Goal: Task Accomplishment & Management: Manage account settings

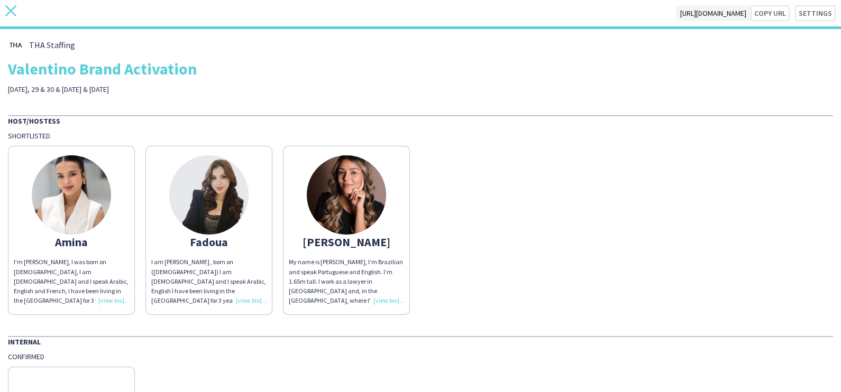
click at [6, 5] on icon at bounding box center [10, 10] width 11 height 11
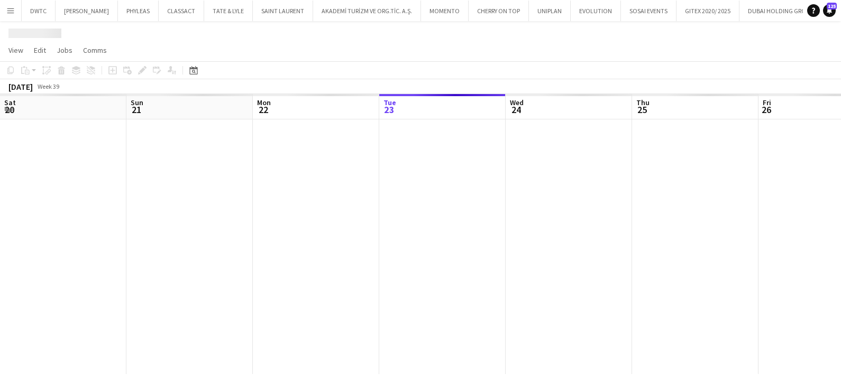
scroll to position [0, 253]
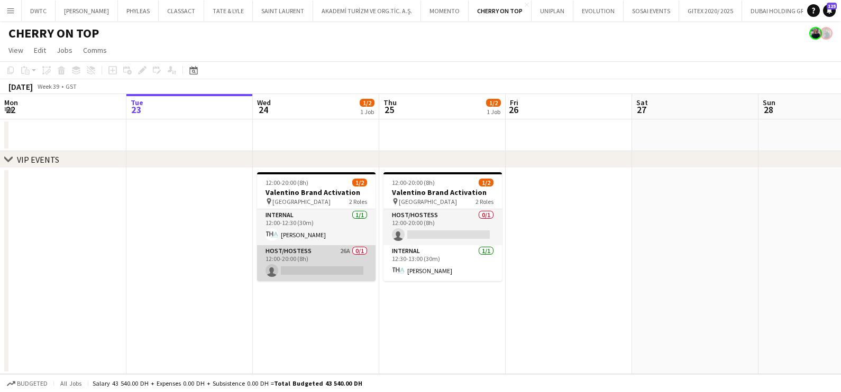
click at [310, 262] on app-card-role "Host/Hostess 26A 0/1 12:00-20:00 (8h) single-neutral-actions" at bounding box center [316, 263] width 118 height 36
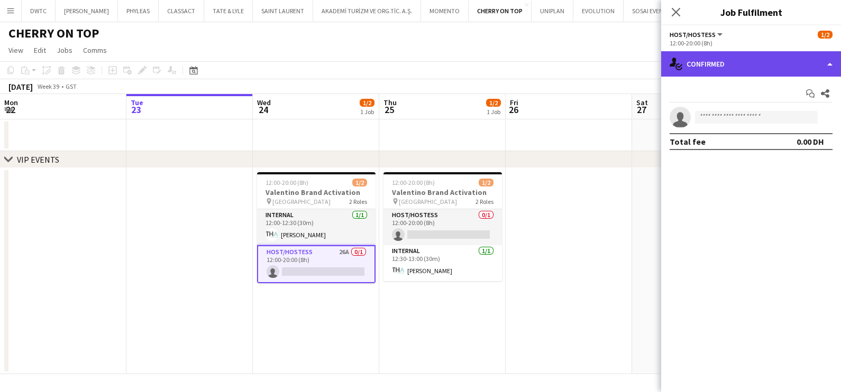
click at [743, 67] on div "single-neutral-actions-check-2 Confirmed" at bounding box center [751, 63] width 180 height 25
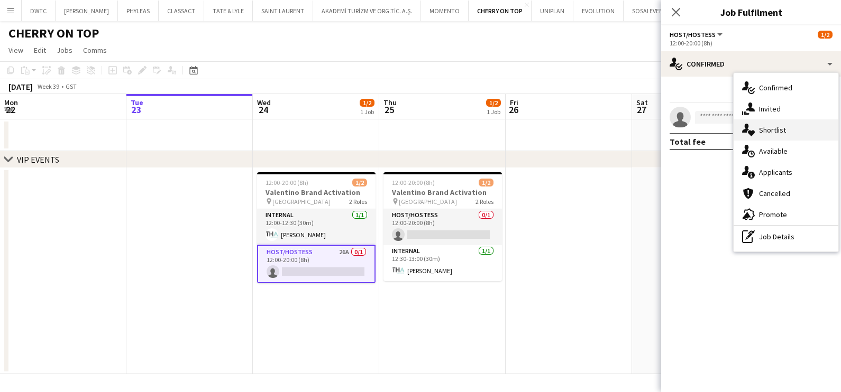
click at [766, 132] on span "Shortlist" at bounding box center [772, 130] width 27 height 10
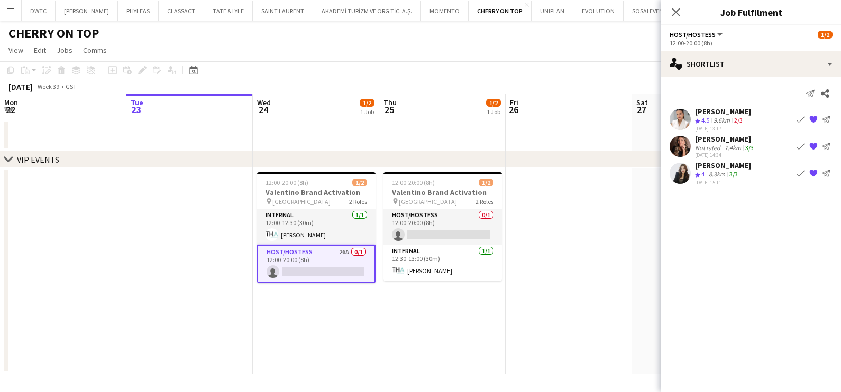
click at [573, 243] on app-date-cell at bounding box center [568, 271] width 126 height 206
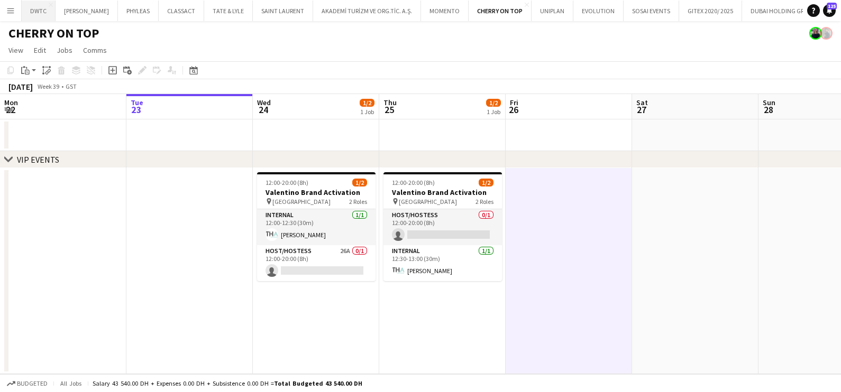
click at [40, 15] on button "DWTC Close" at bounding box center [39, 11] width 34 height 21
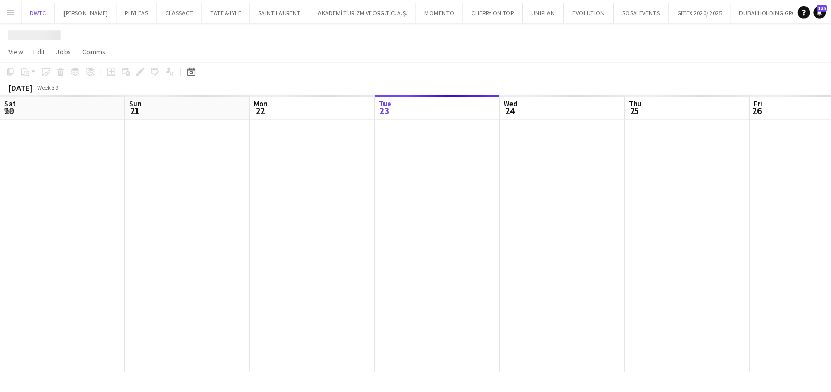
scroll to position [0, 253]
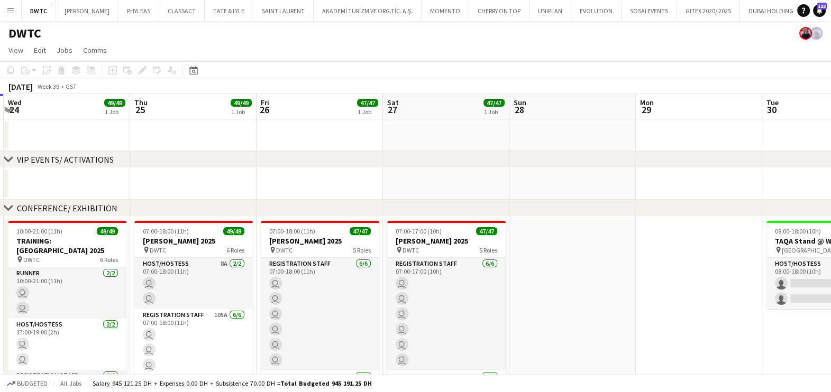
drag, startPoint x: 666, startPoint y: 180, endPoint x: 455, endPoint y: 182, distance: 211.5
click at [216, 182] on app-calendar-viewport "Sun 21 Mon 22 Tue 23 Wed 24 49/49 1 Job Thu 25 49/49 1 Job Fri 26 47/47 1 Job S…" at bounding box center [415, 392] width 831 height 596
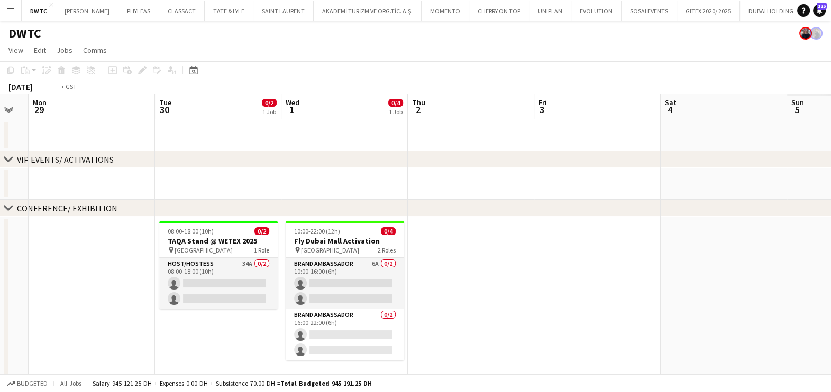
scroll to position [0, 376]
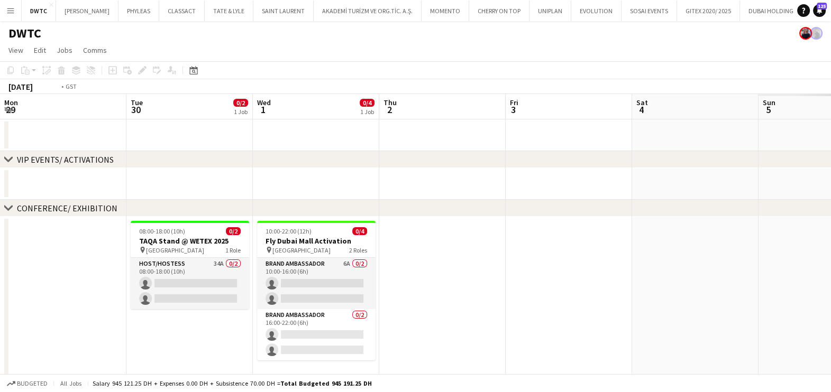
drag, startPoint x: 520, startPoint y: 182, endPoint x: 354, endPoint y: 190, distance: 166.2
click at [89, 188] on app-calendar-viewport "Fri 26 47/47 1 Job Sat 27 47/47 1 Job Sun 28 Mon 29 Tue 30 0/2 1 Job Wed 1 0/4 …" at bounding box center [415, 392] width 831 height 596
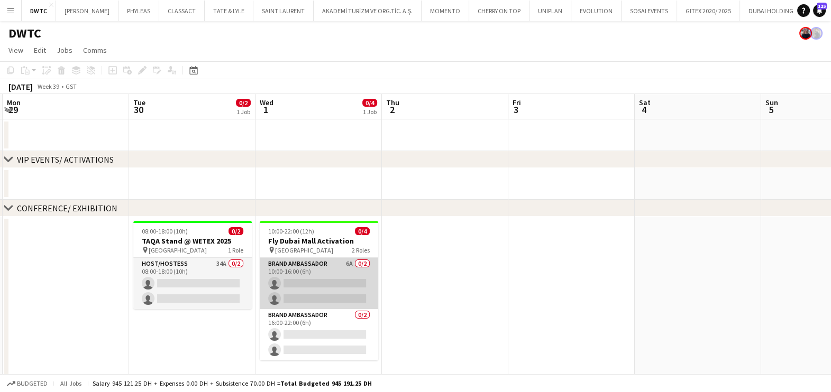
click at [344, 278] on app-card-role "Brand Ambassador 6A 0/2 10:00-16:00 (6h) single-neutral-actions single-neutral-…" at bounding box center [319, 283] width 118 height 51
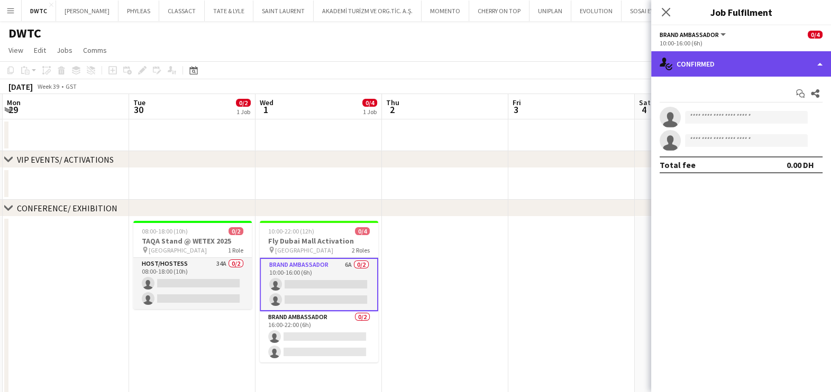
click at [758, 54] on div "single-neutral-actions-check-2 Confirmed" at bounding box center [741, 63] width 180 height 25
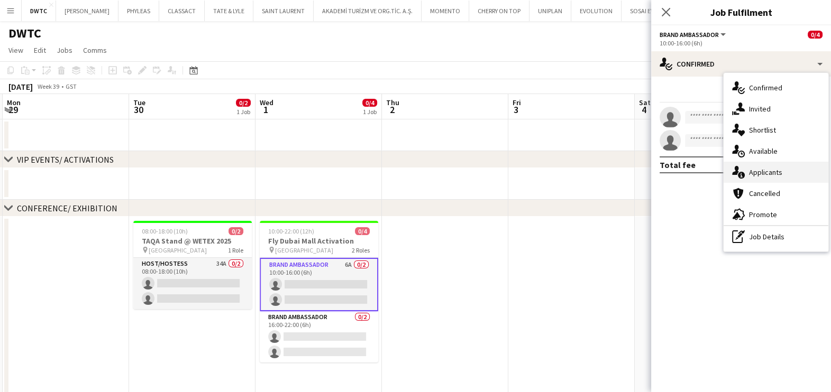
click at [755, 175] on span "Applicants" at bounding box center [765, 173] width 33 height 10
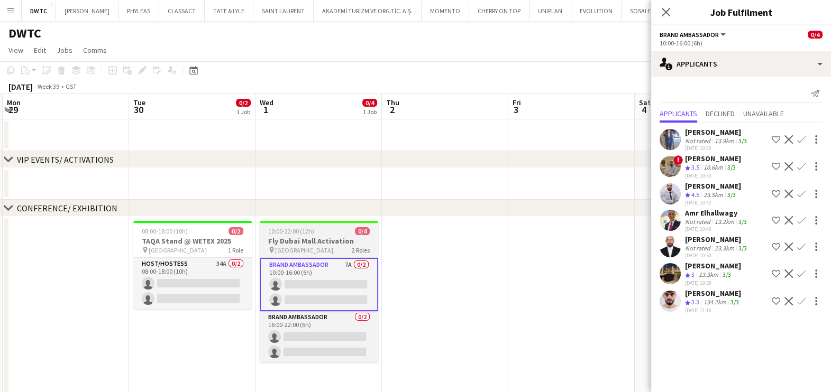
click at [328, 235] on app-job-card "10:00-22:00 (12h) 0/4 Fly Dubai Mall Activation pin [GEOGRAPHIC_DATA] 2 Roles B…" at bounding box center [319, 292] width 118 height 142
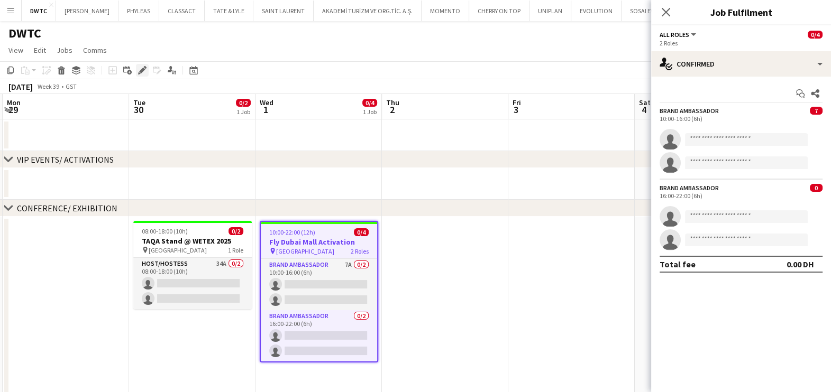
click at [142, 69] on icon at bounding box center [142, 71] width 6 height 6
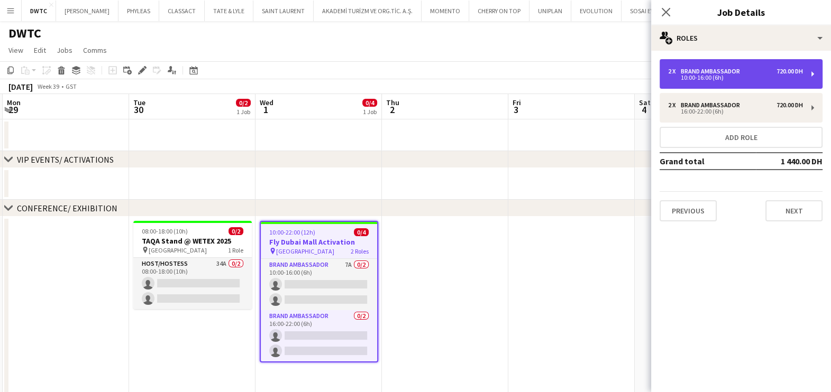
click at [735, 79] on div "10:00-16:00 (6h)" at bounding box center [735, 77] width 135 height 5
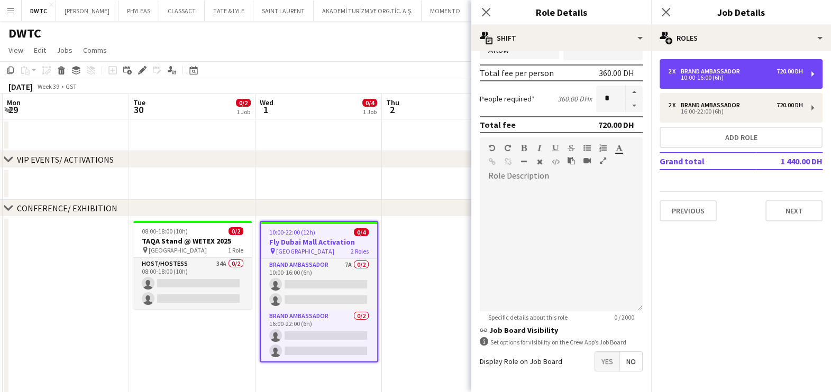
scroll to position [266, 0]
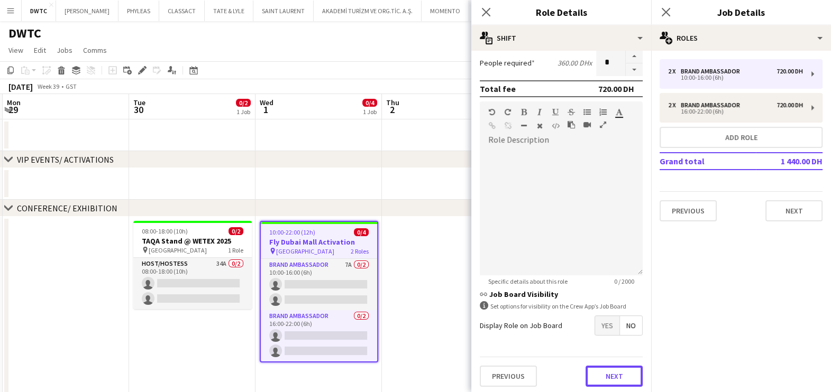
click at [592, 372] on button "Next" at bounding box center [613, 376] width 57 height 21
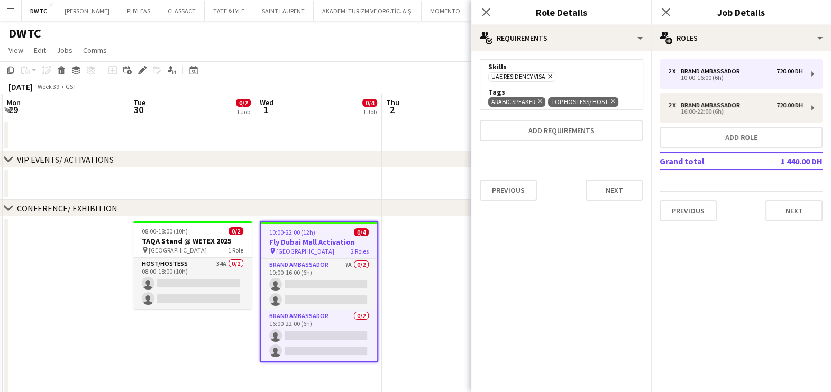
scroll to position [0, 0]
click at [542, 99] on icon "Remove" at bounding box center [538, 101] width 7 height 7
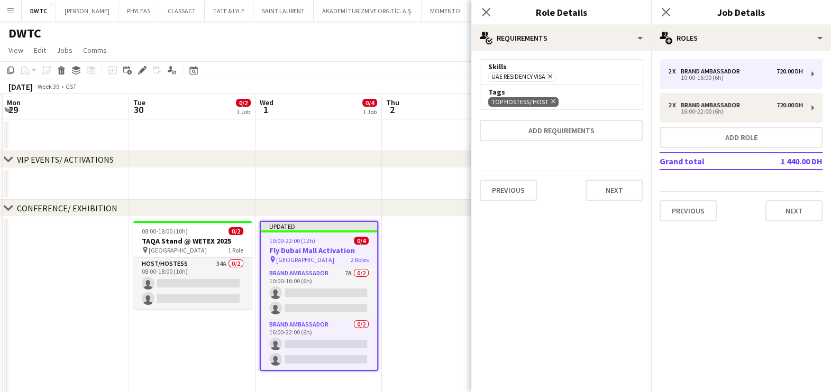
drag, startPoint x: 550, startPoint y: 102, endPoint x: 542, endPoint y: 116, distance: 16.1
click at [550, 102] on icon "Remove" at bounding box center [551, 101] width 7 height 7
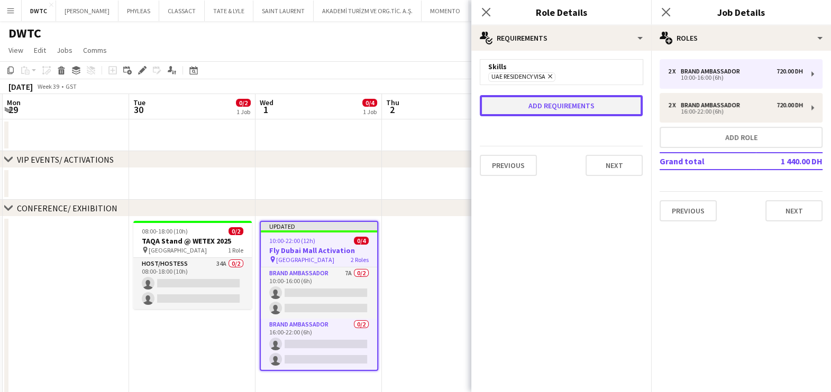
click at [542, 105] on button "Add requirements" at bounding box center [560, 105] width 163 height 21
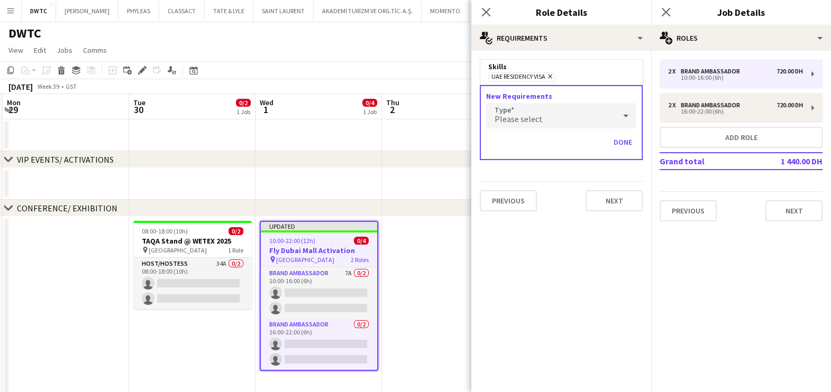
click at [537, 122] on span "Please select" at bounding box center [518, 119] width 48 height 11
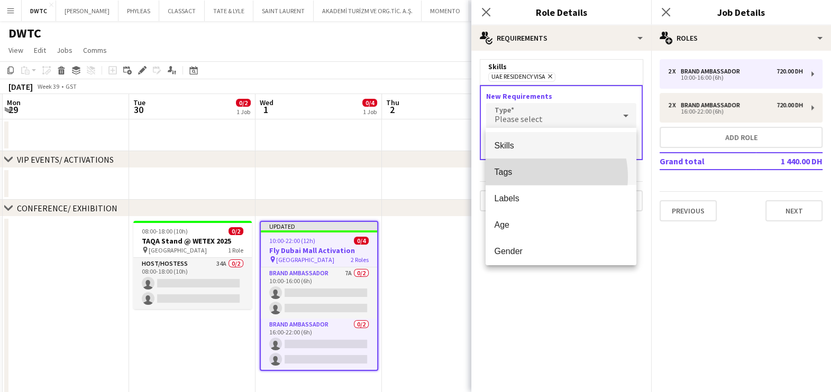
click at [529, 177] on mat-option "Tags" at bounding box center [560, 172] width 151 height 26
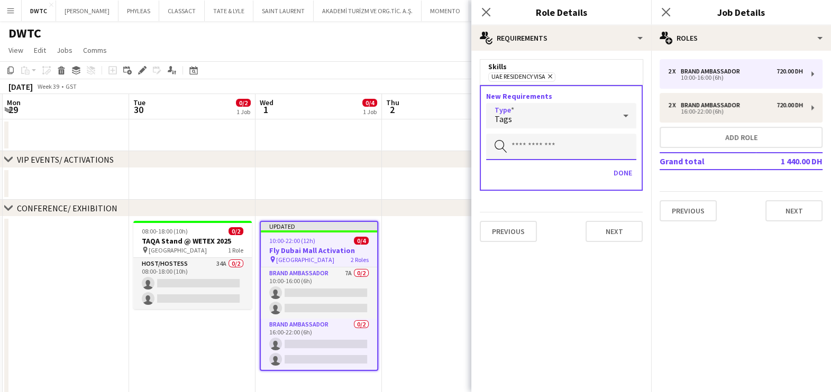
click at [522, 150] on input "text" at bounding box center [561, 147] width 150 height 26
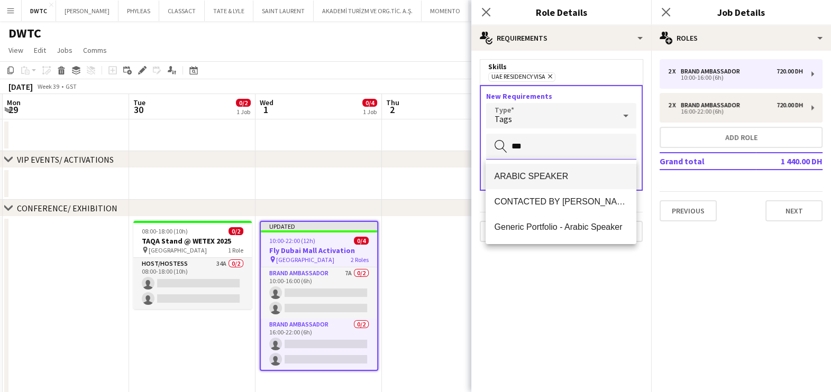
type input "***"
click at [524, 172] on span "ARABIC SPEAKER" at bounding box center [561, 176] width 134 height 10
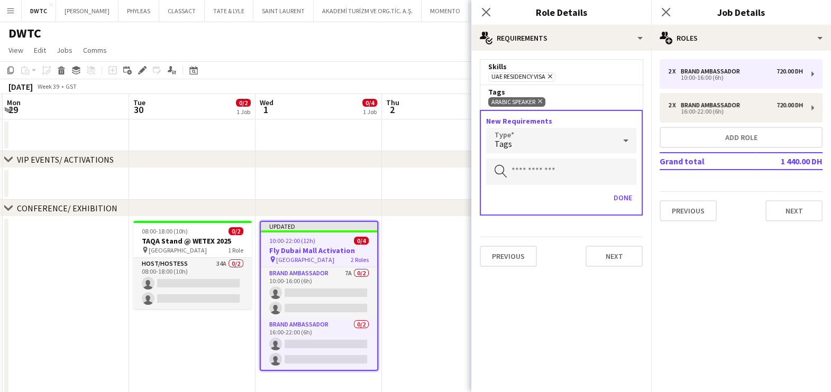
click at [531, 138] on div "Tags" at bounding box center [550, 140] width 129 height 25
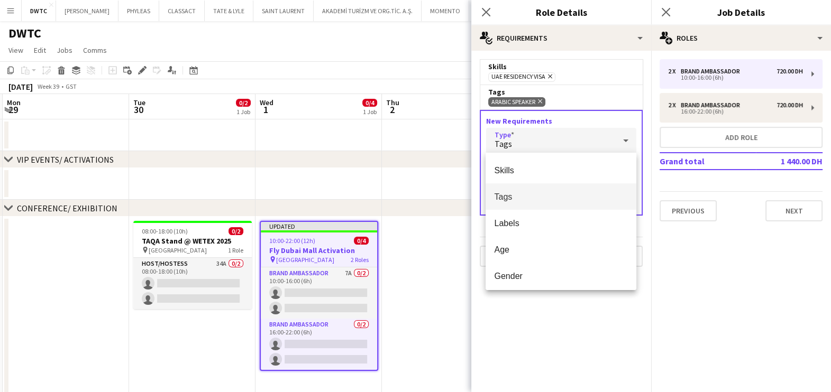
click at [527, 184] on mat-option "Tags" at bounding box center [560, 196] width 151 height 26
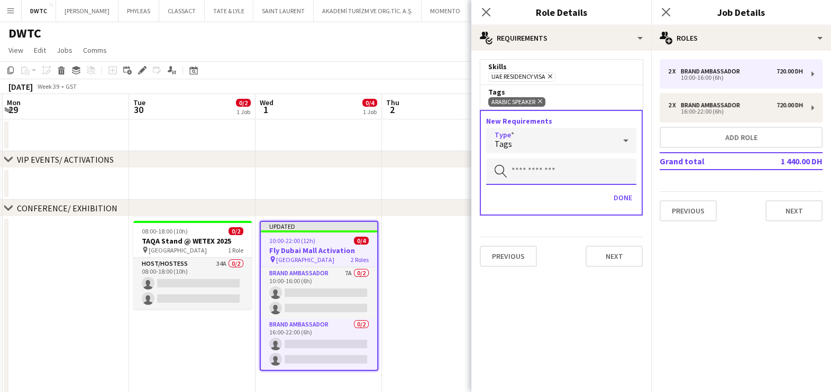
click at [527, 169] on input "text" at bounding box center [561, 172] width 150 height 26
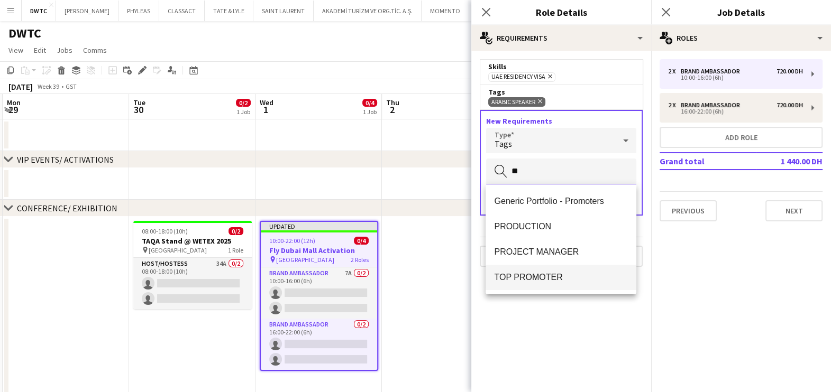
type input "**"
click at [540, 273] on span "TOP PROMOTER" at bounding box center [561, 277] width 134 height 10
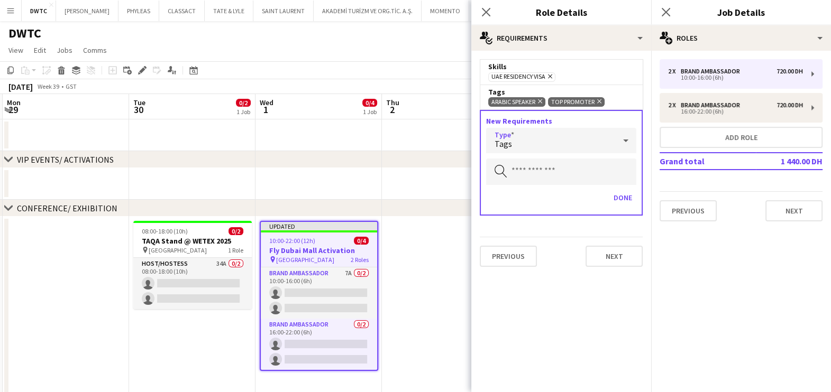
click at [543, 143] on div "Tags" at bounding box center [550, 140] width 129 height 25
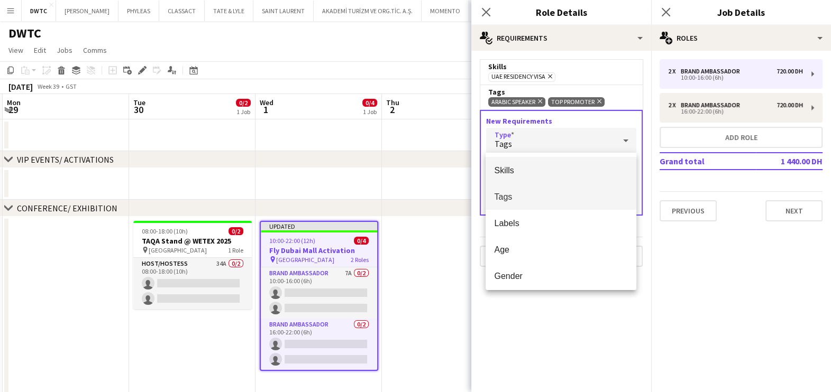
click at [546, 164] on mat-option "Skills" at bounding box center [560, 170] width 151 height 26
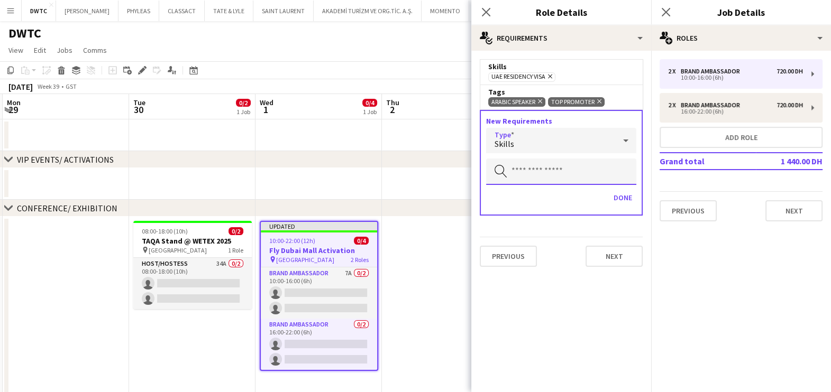
click at [530, 164] on input "text" at bounding box center [561, 172] width 150 height 26
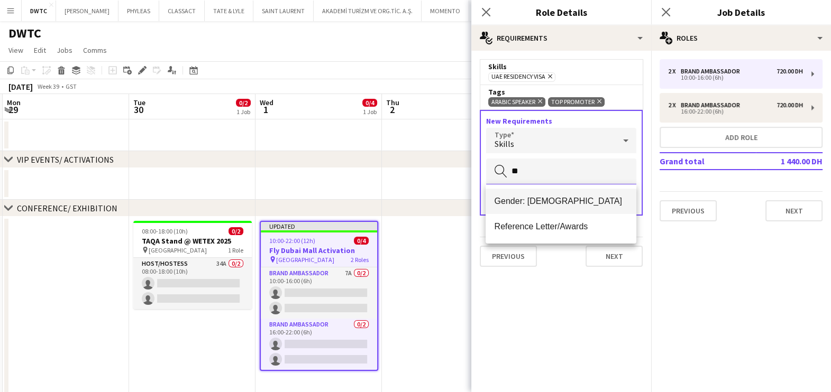
type input "**"
click at [542, 193] on mat-option "Gender: [DEMOGRAPHIC_DATA]" at bounding box center [560, 201] width 151 height 25
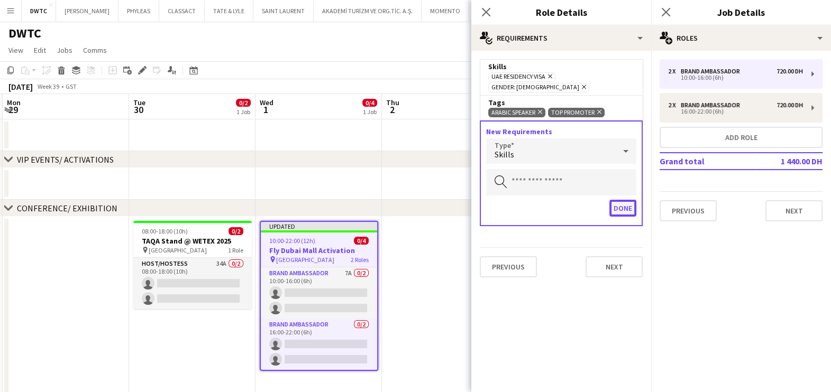
click at [624, 200] on button "Done" at bounding box center [622, 208] width 27 height 17
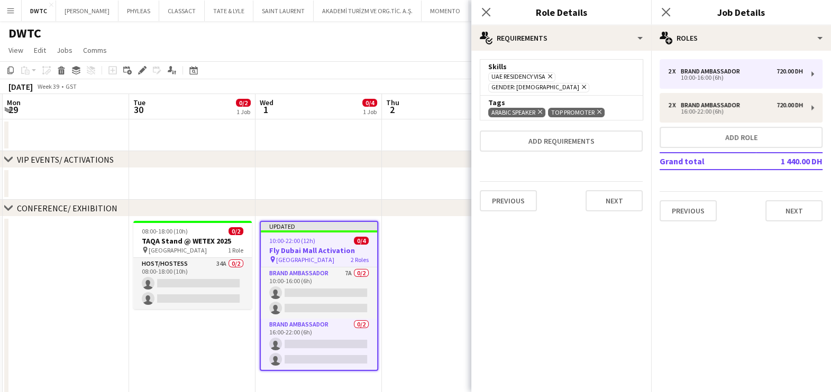
click at [426, 225] on app-date-cell at bounding box center [445, 308] width 126 height 182
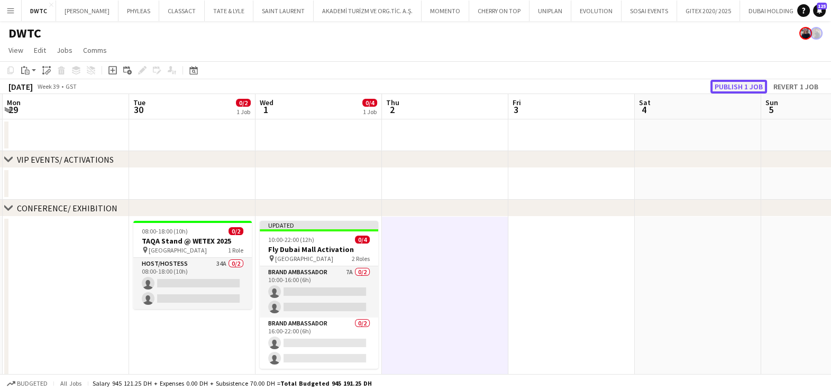
click at [721, 84] on button "Publish 1 job" at bounding box center [738, 87] width 57 height 14
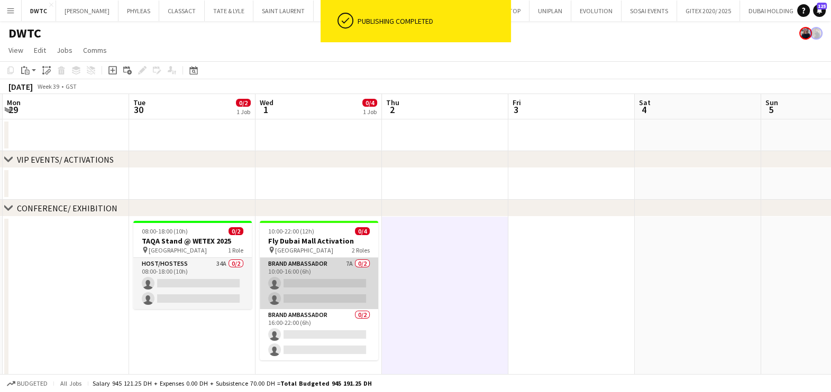
click at [320, 289] on app-card-role "Brand Ambassador 7A 0/2 10:00-16:00 (6h) single-neutral-actions single-neutral-…" at bounding box center [319, 283] width 118 height 51
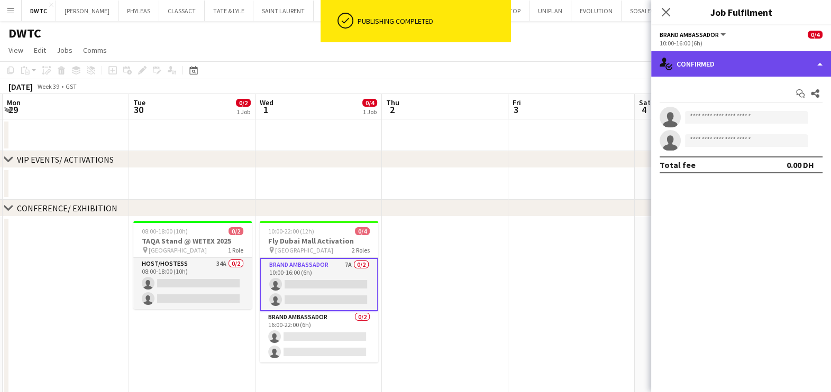
click at [767, 64] on div "single-neutral-actions-check-2 Confirmed" at bounding box center [741, 63] width 180 height 25
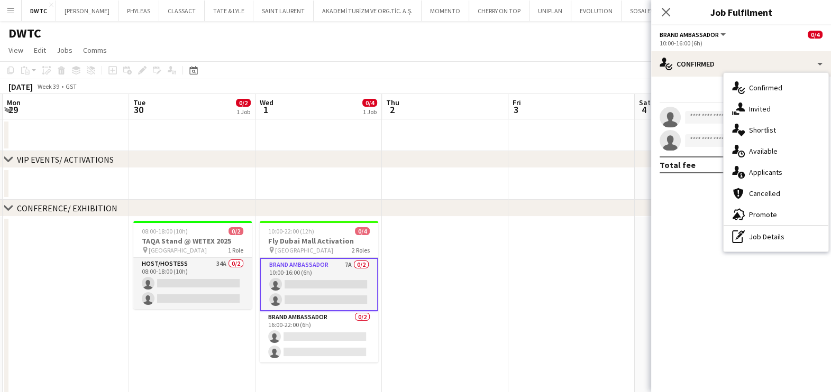
click at [765, 211] on span "Promote" at bounding box center [763, 215] width 28 height 10
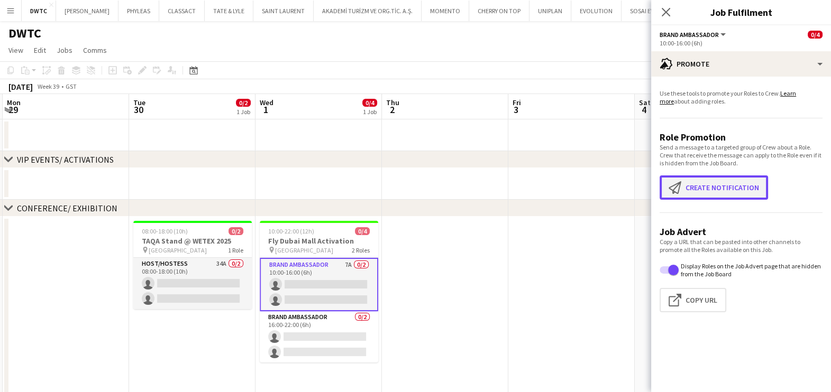
click at [737, 188] on button "Create notification Create notification" at bounding box center [713, 188] width 108 height 24
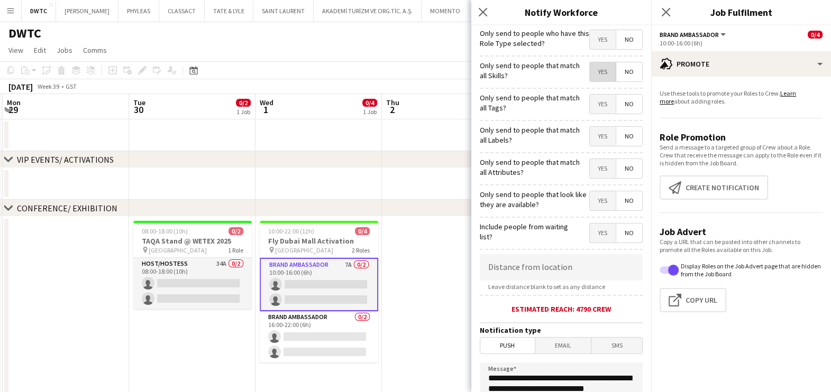
drag, startPoint x: 593, startPoint y: 68, endPoint x: 593, endPoint y: 85, distance: 16.4
click at [593, 69] on span "Yes" at bounding box center [602, 71] width 26 height 19
drag, startPoint x: 591, startPoint y: 103, endPoint x: 591, endPoint y: 133, distance: 30.1
click at [591, 104] on span "Yes" at bounding box center [602, 104] width 26 height 19
click at [592, 137] on span "Yes" at bounding box center [602, 136] width 26 height 19
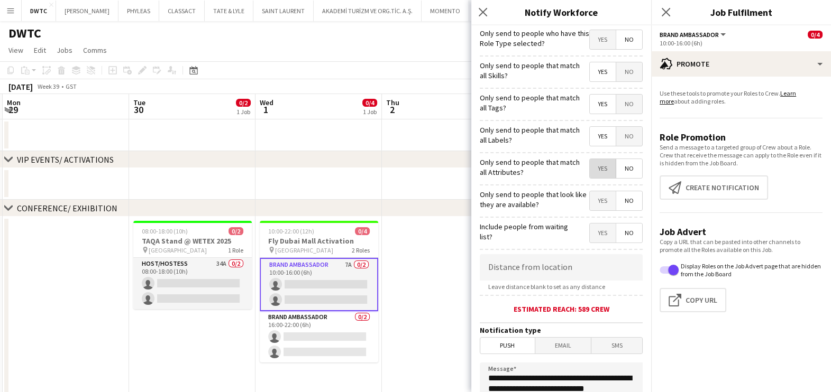
click at [595, 163] on span "Yes" at bounding box center [602, 168] width 26 height 19
click at [594, 196] on span "Yes" at bounding box center [602, 200] width 26 height 19
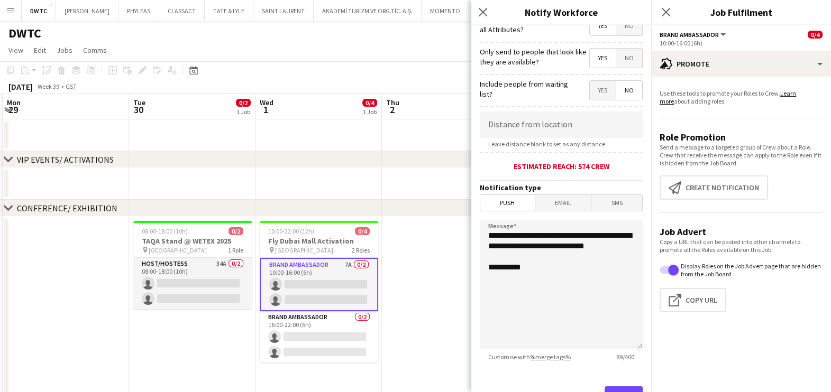
scroll to position [187, 0]
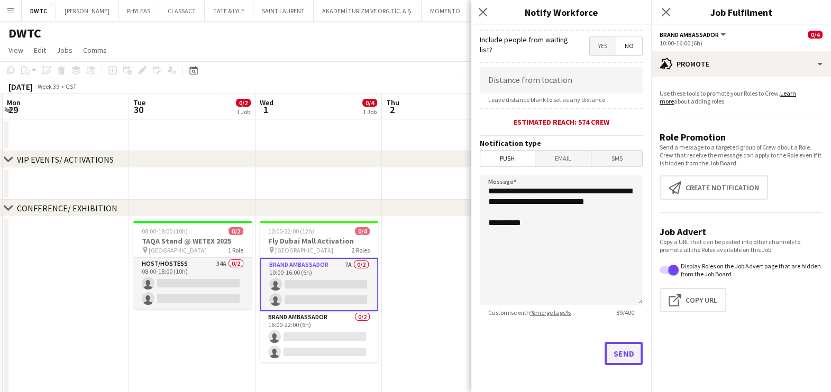
click at [620, 352] on button "Send" at bounding box center [623, 353] width 38 height 23
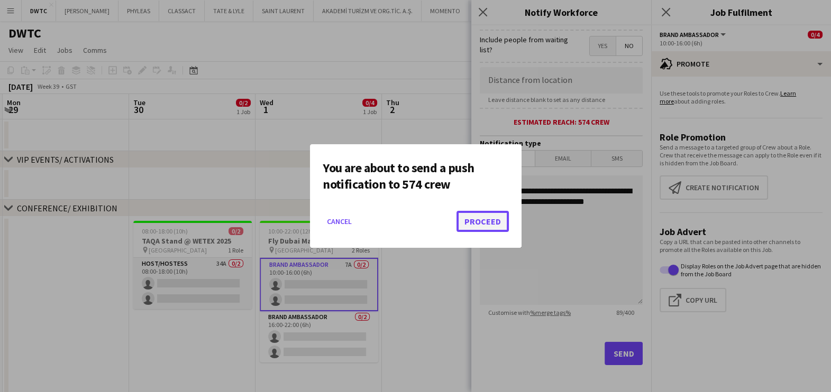
click at [486, 216] on button "Proceed" at bounding box center [482, 221] width 52 height 21
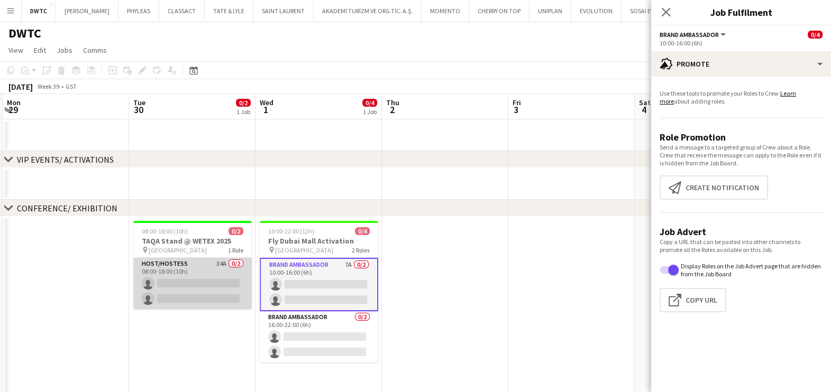
click at [217, 279] on app-card-role "Host/Hostess 34A 0/2 08:00-18:00 (10h) single-neutral-actions single-neutral-ac…" at bounding box center [192, 283] width 118 height 51
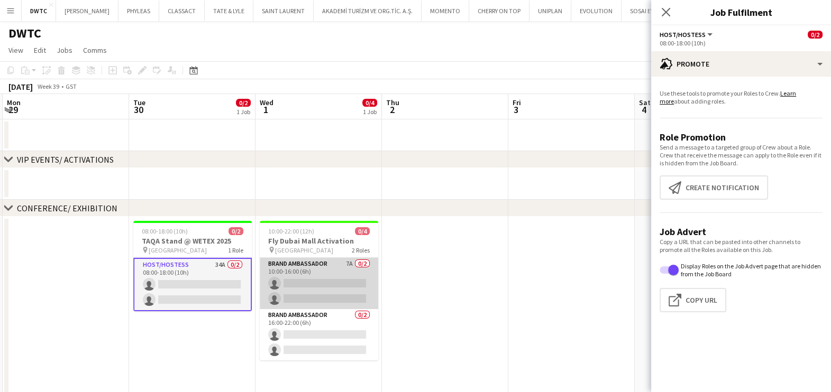
click at [318, 275] on app-card-role "Brand Ambassador 7A 0/2 10:00-16:00 (6h) single-neutral-actions single-neutral-…" at bounding box center [319, 283] width 118 height 51
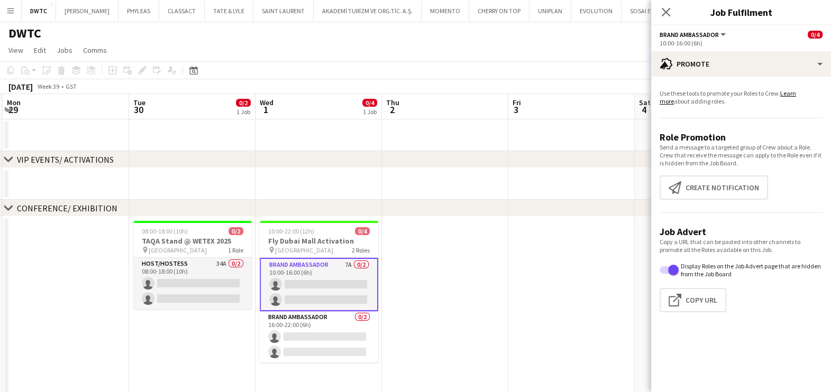
click at [450, 289] on app-date-cell at bounding box center [445, 308] width 126 height 182
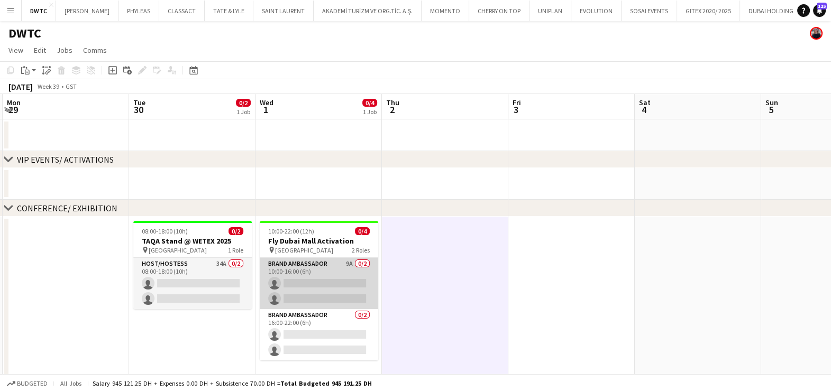
click at [341, 275] on app-card-role "Brand Ambassador 9A 0/2 10:00-16:00 (6h) single-neutral-actions single-neutral-…" at bounding box center [319, 283] width 118 height 51
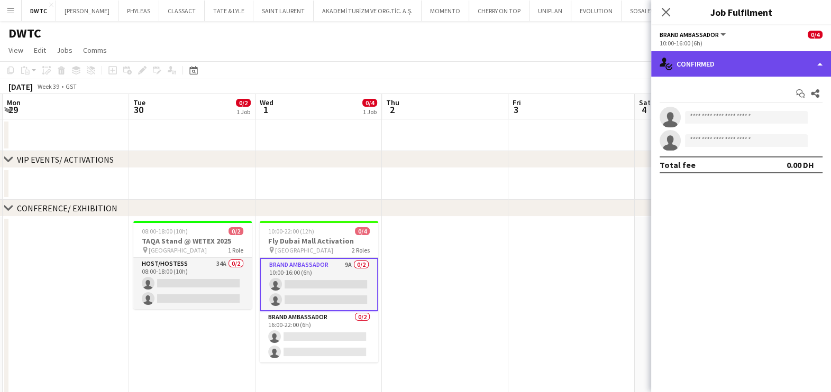
click at [716, 71] on div "single-neutral-actions-check-2 Confirmed" at bounding box center [741, 63] width 180 height 25
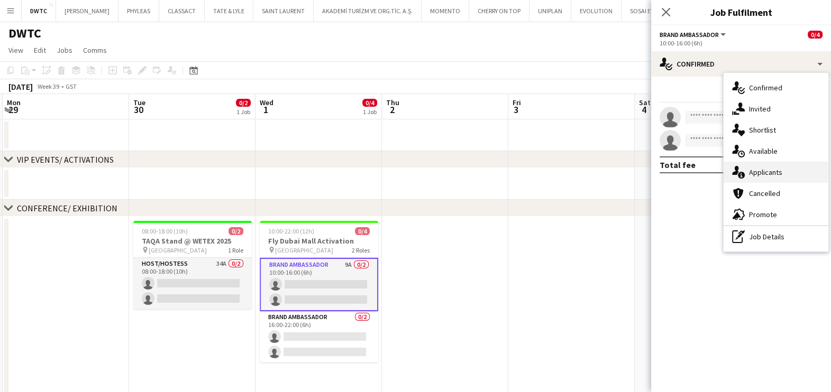
click at [773, 168] on span "Applicants" at bounding box center [765, 173] width 33 height 10
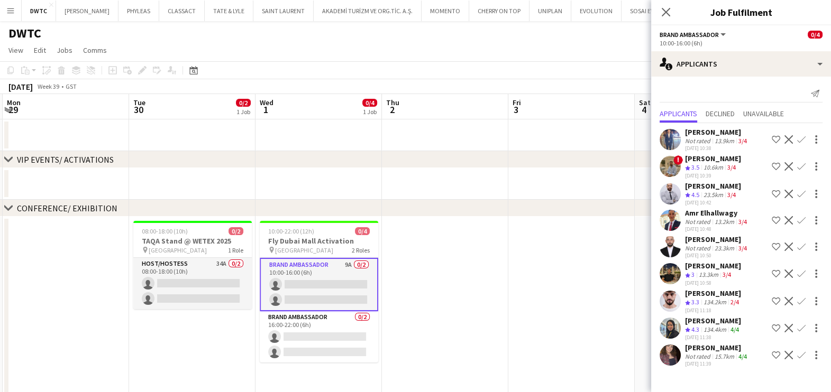
click at [533, 279] on app-date-cell at bounding box center [571, 308] width 126 height 182
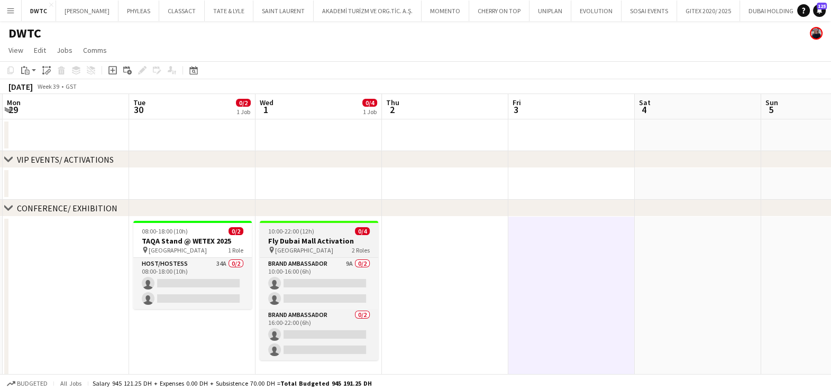
click at [330, 237] on h3 "Fly Dubai Mall Activation" at bounding box center [319, 241] width 118 height 10
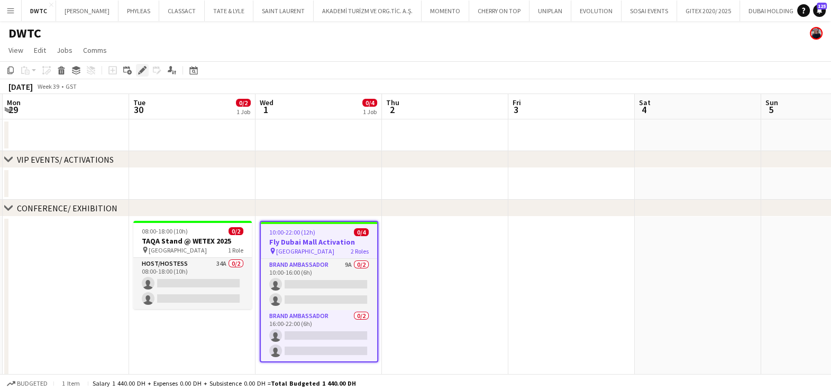
click at [141, 71] on icon at bounding box center [142, 71] width 6 height 6
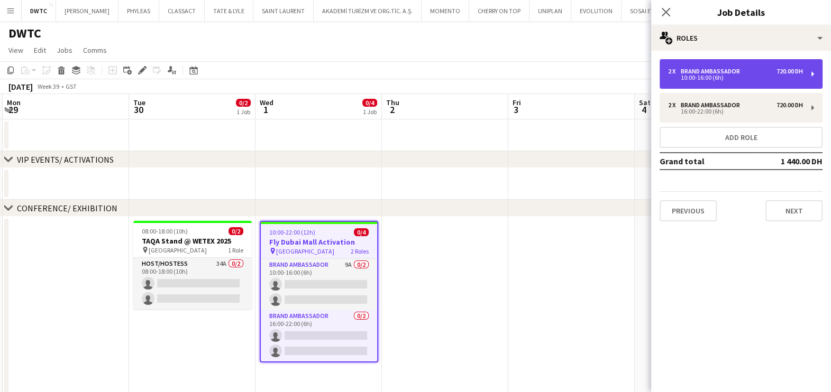
click at [722, 78] on div "10:00-16:00 (6h)" at bounding box center [735, 77] width 135 height 5
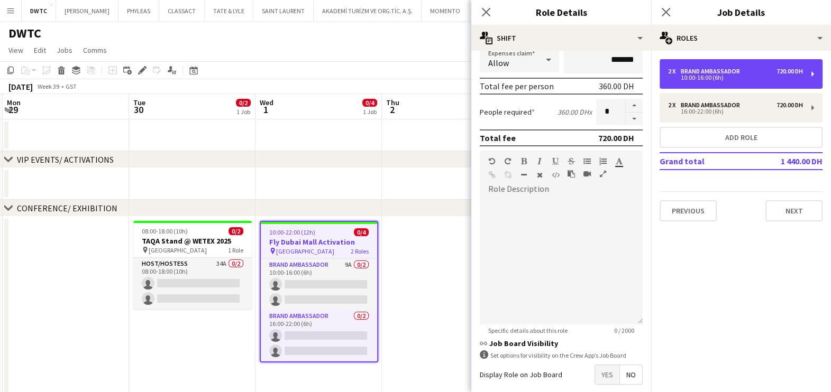
scroll to position [266, 0]
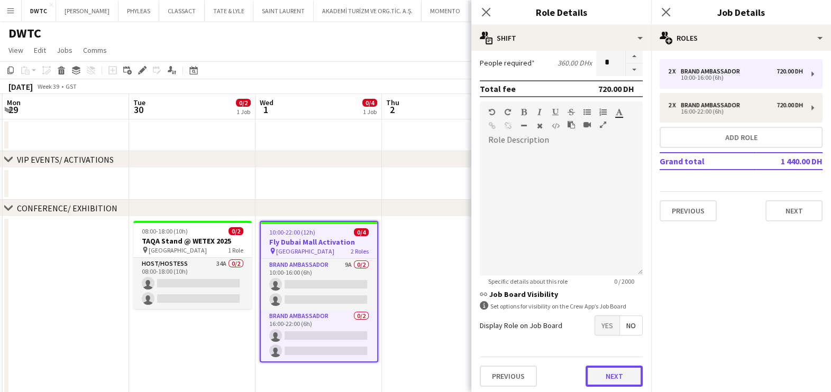
click at [599, 369] on button "Next" at bounding box center [613, 376] width 57 height 21
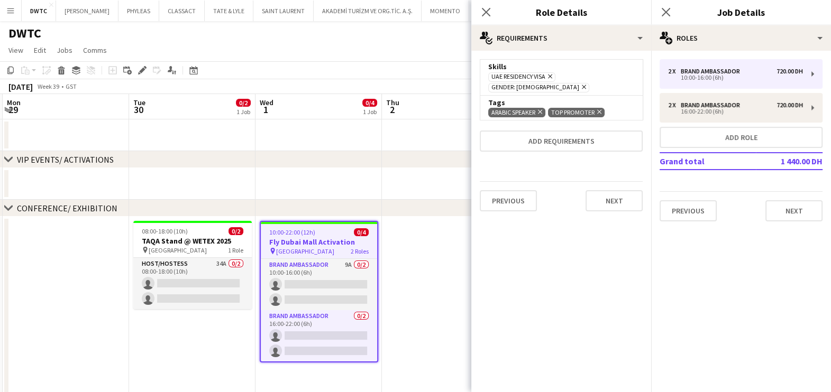
scroll to position [0, 0]
click at [610, 192] on button "Next" at bounding box center [613, 200] width 57 height 21
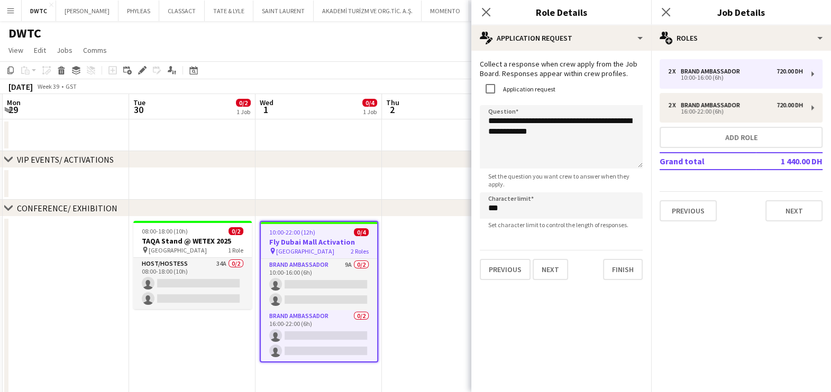
click at [385, 313] on app-date-cell at bounding box center [445, 308] width 126 height 182
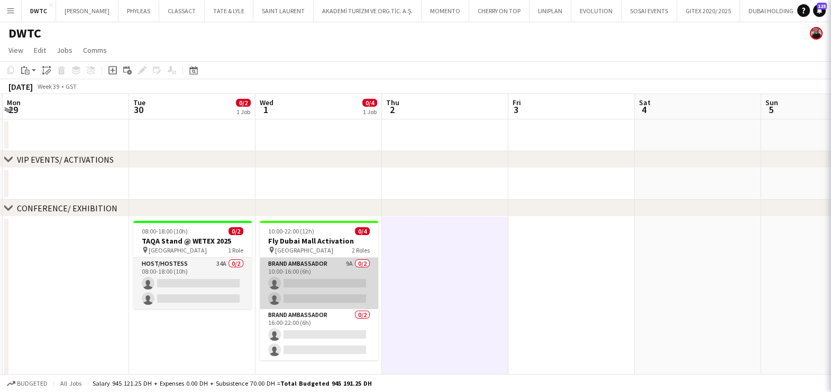
click at [356, 267] on app-card-role "Brand Ambassador 9A 0/2 10:00-16:00 (6h) single-neutral-actions single-neutral-…" at bounding box center [319, 283] width 118 height 51
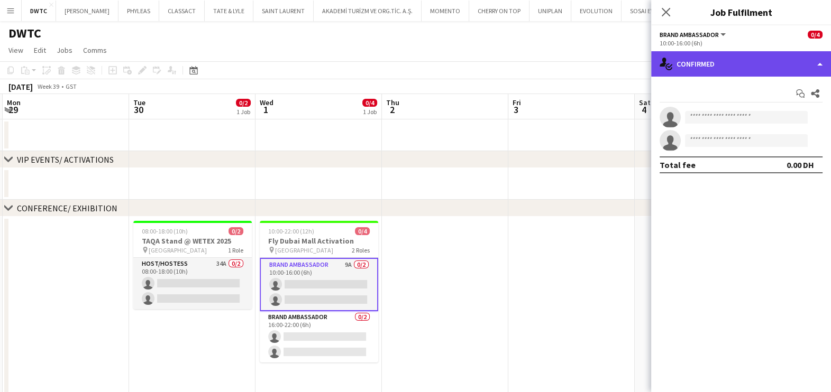
click at [750, 69] on div "single-neutral-actions-check-2 Confirmed" at bounding box center [741, 63] width 180 height 25
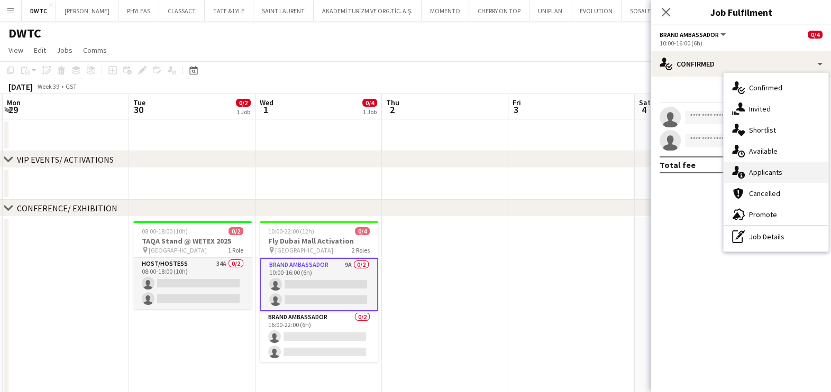
click at [766, 167] on div "single-neutral-actions-information Applicants" at bounding box center [775, 172] width 105 height 21
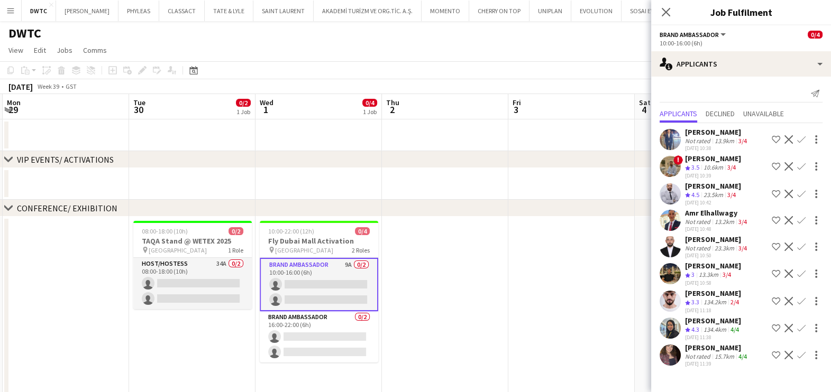
click at [713, 137] on div "[PERSON_NAME]" at bounding box center [717, 132] width 64 height 10
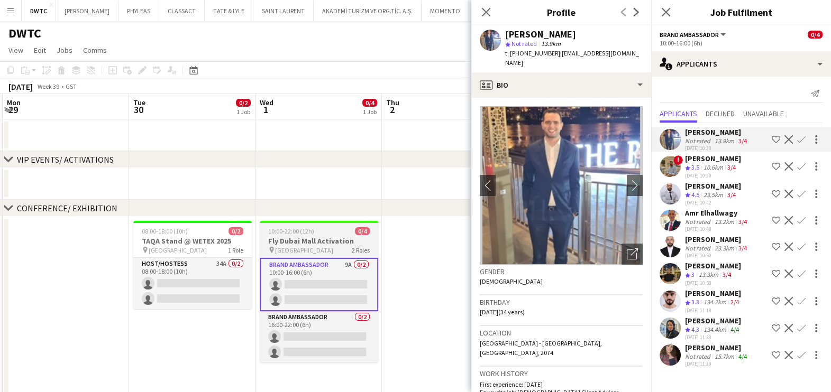
click at [342, 244] on h3 "Fly Dubai Mall Activation" at bounding box center [319, 241] width 118 height 10
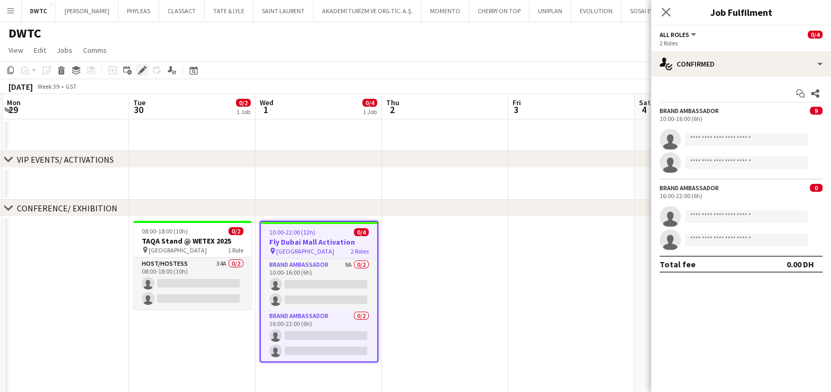
click at [137, 75] on div "Edit" at bounding box center [142, 70] width 13 height 13
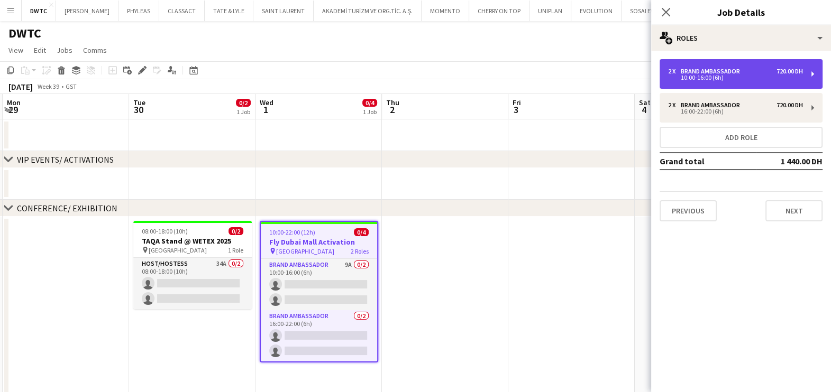
click at [718, 69] on div "Brand Ambassador" at bounding box center [711, 71] width 63 height 7
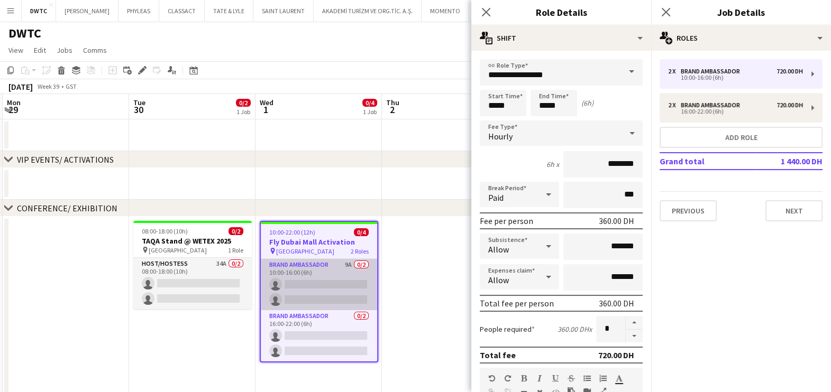
click at [322, 276] on app-card-role "Brand Ambassador 9A 0/2 10:00-16:00 (6h) single-neutral-actions single-neutral-…" at bounding box center [319, 284] width 116 height 51
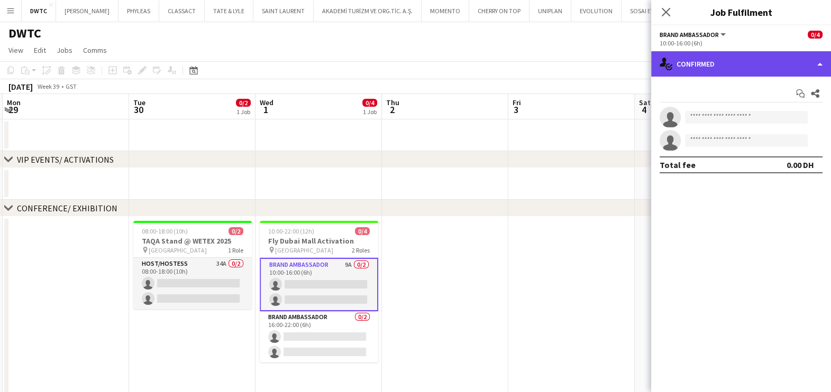
click at [704, 66] on div "single-neutral-actions-check-2 Confirmed" at bounding box center [741, 63] width 180 height 25
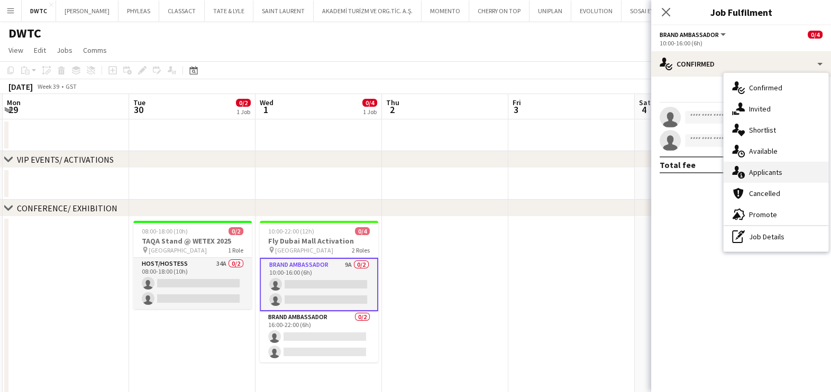
click at [769, 179] on div "single-neutral-actions-information Applicants" at bounding box center [775, 172] width 105 height 21
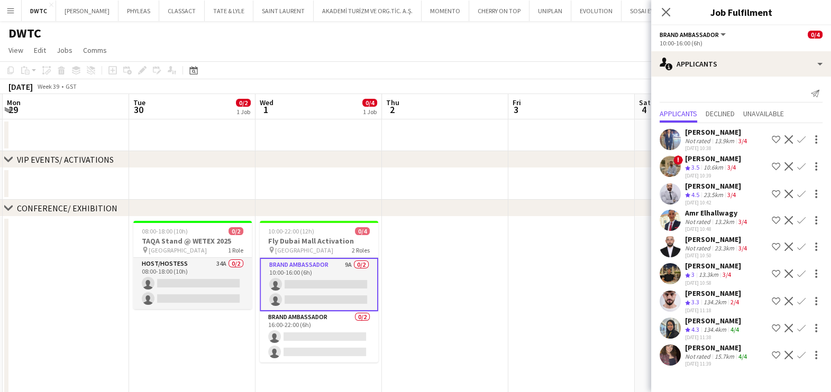
click at [719, 280] on div "13.3km" at bounding box center [708, 275] width 24 height 9
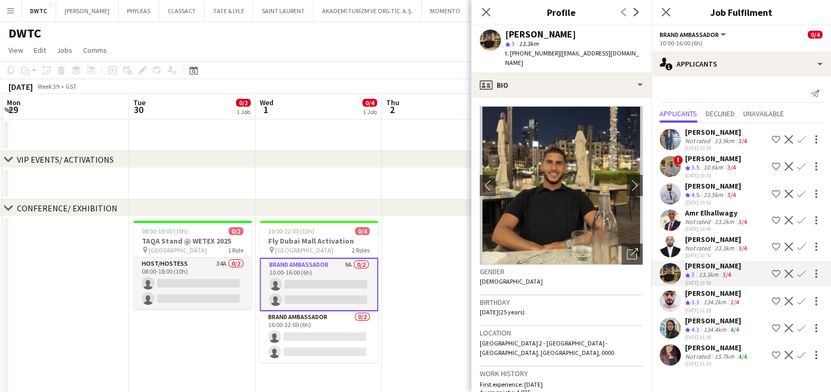
click at [715, 244] on div "[PERSON_NAME]" at bounding box center [717, 240] width 64 height 10
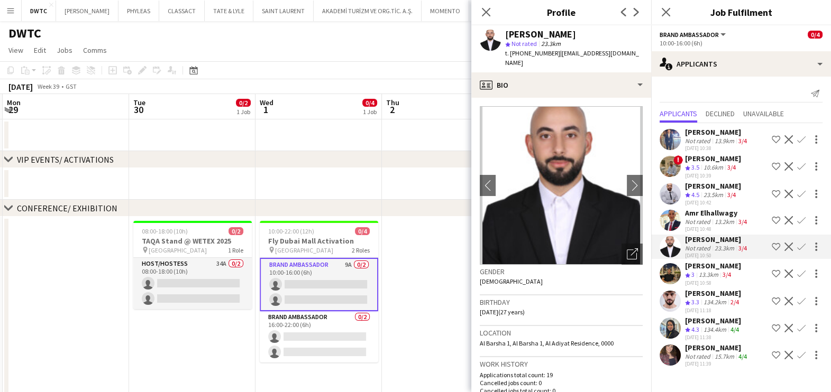
click at [714, 226] on div "13.2km" at bounding box center [724, 222] width 24 height 8
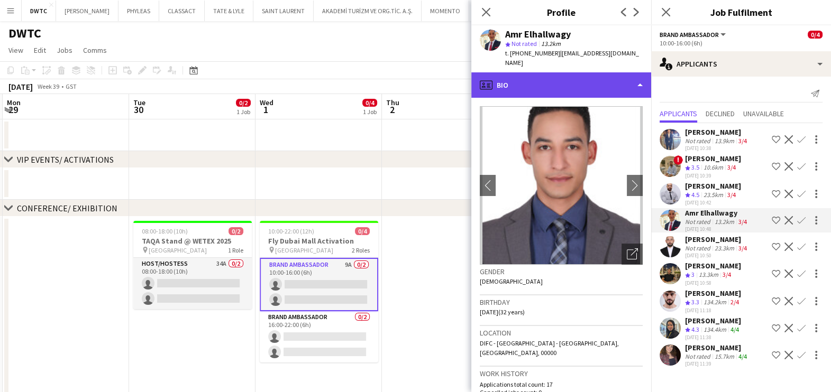
click at [574, 77] on div "profile Bio" at bounding box center [561, 84] width 180 height 25
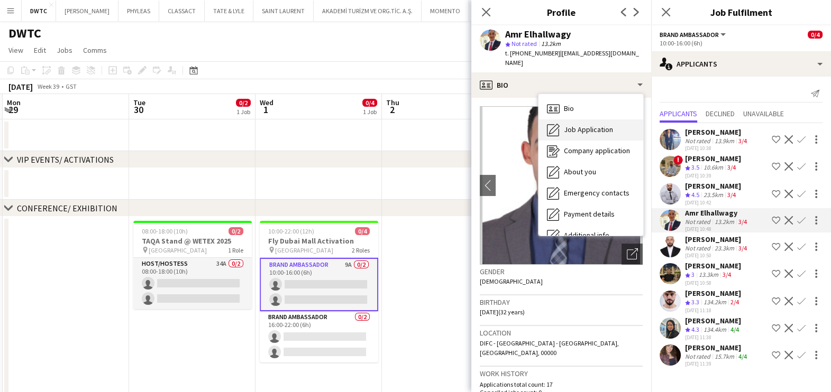
click at [584, 119] on div "Job Application Job Application" at bounding box center [590, 129] width 105 height 21
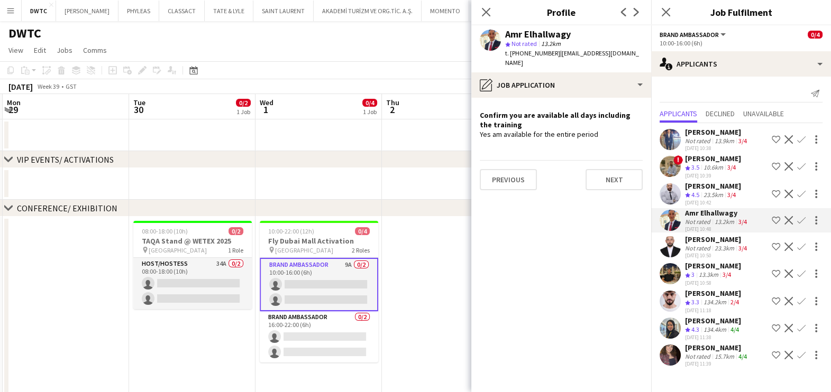
click at [705, 200] on div "23.5km" at bounding box center [713, 195] width 24 height 9
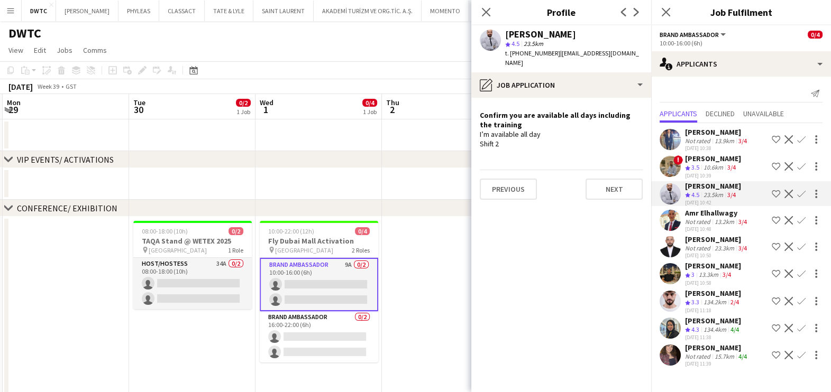
click at [703, 172] on div "10.6km" at bounding box center [713, 167] width 24 height 9
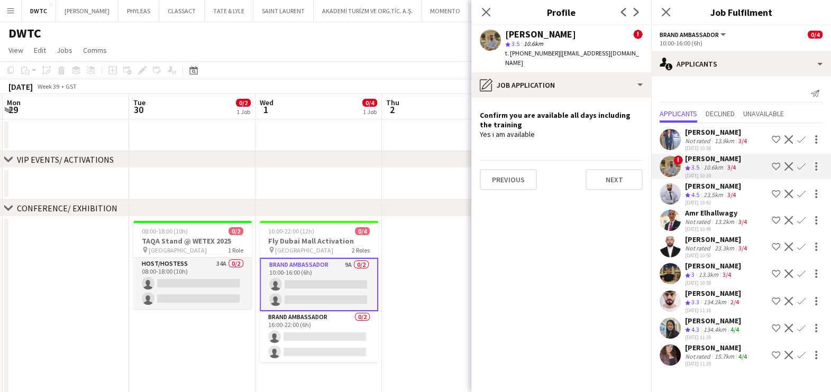
click at [696, 137] on div "[PERSON_NAME]" at bounding box center [717, 132] width 64 height 10
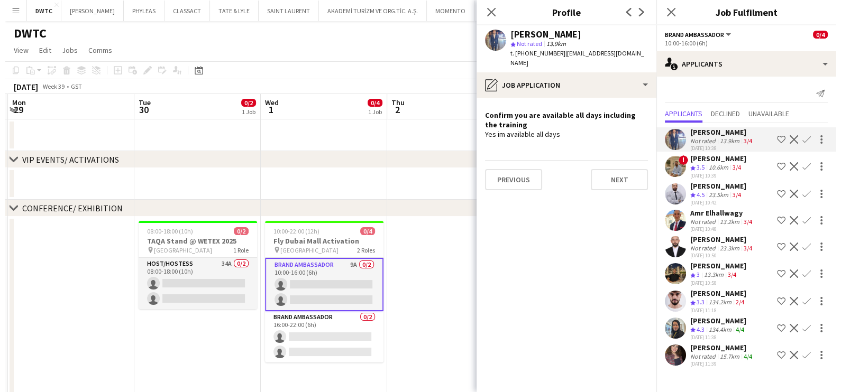
scroll to position [0, 376]
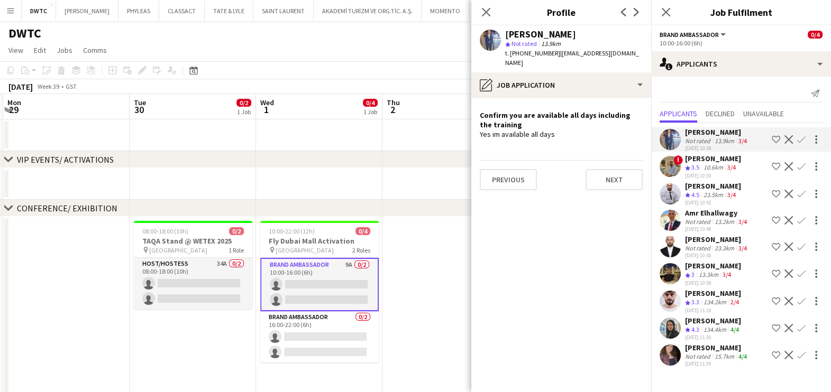
click at [415, 263] on app-date-cell at bounding box center [445, 308] width 126 height 182
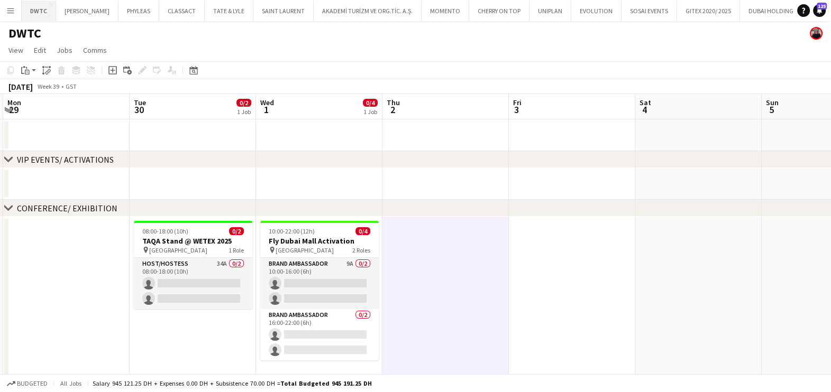
click at [32, 12] on button "DWTC Close" at bounding box center [39, 11] width 34 height 21
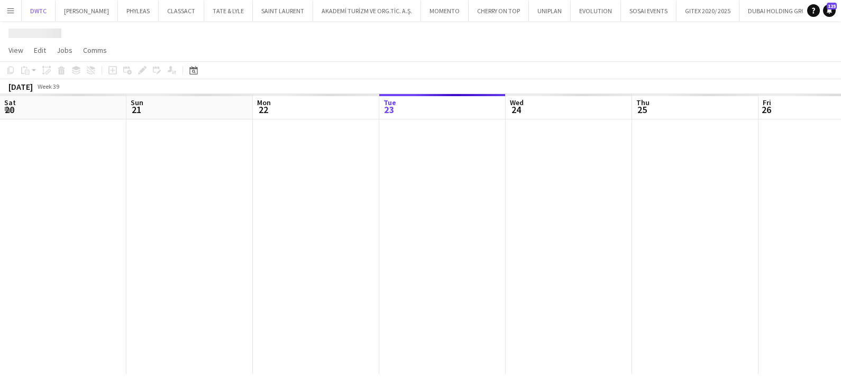
scroll to position [0, 253]
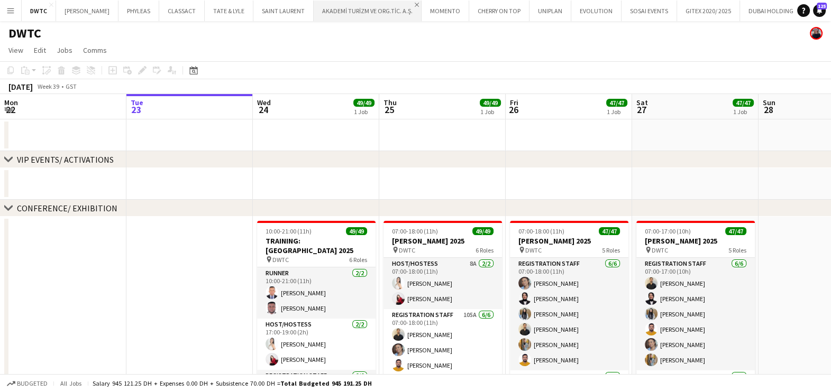
click at [414, 3] on app-icon "Close" at bounding box center [416, 5] width 4 height 4
click at [506, 3] on app-icon "Close" at bounding box center [508, 5] width 4 height 4
click at [526, 11] on button "GITEX 2020/ 2025 Close" at bounding box center [550, 11] width 63 height 21
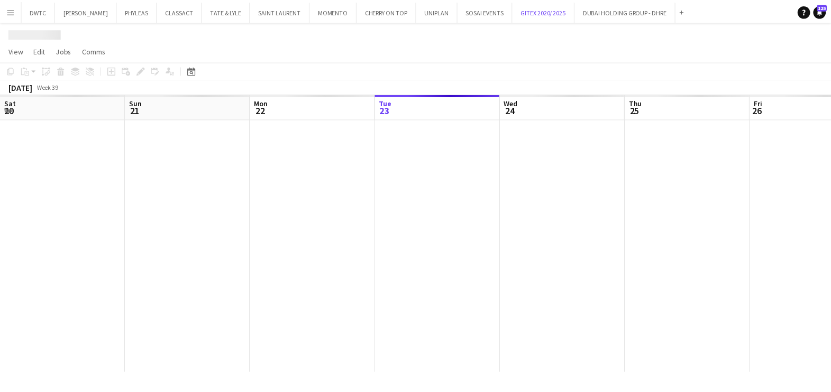
scroll to position [0, 253]
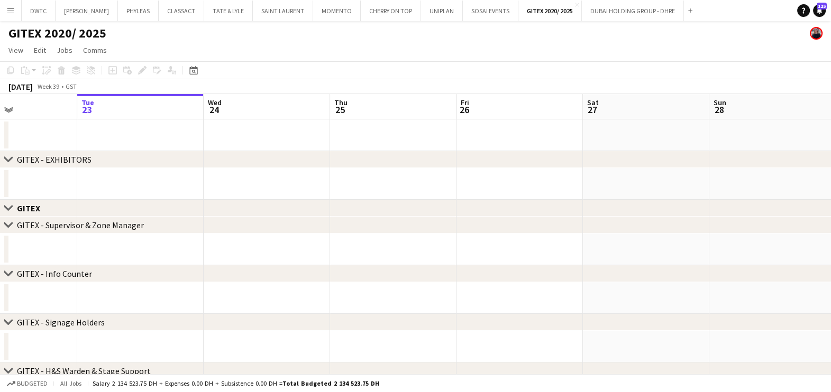
drag, startPoint x: 575, startPoint y: 180, endPoint x: 235, endPoint y: 180, distance: 339.9
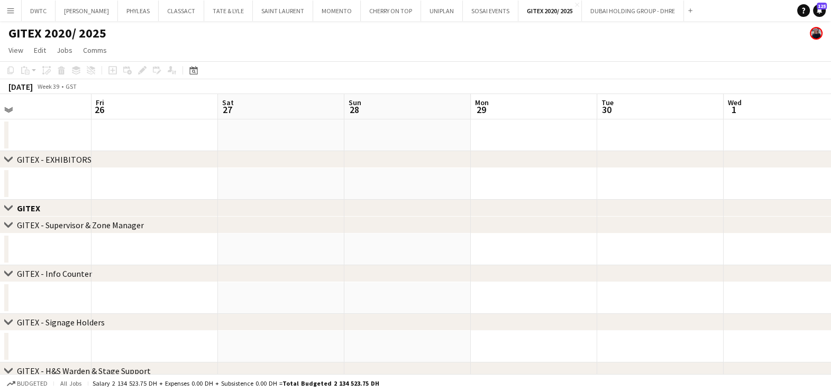
drag, startPoint x: 569, startPoint y: 178, endPoint x: 185, endPoint y: 178, distance: 384.3
drag, startPoint x: 614, startPoint y: 179, endPoint x: 294, endPoint y: 179, distance: 319.3
drag, startPoint x: 526, startPoint y: 176, endPoint x: 222, endPoint y: 176, distance: 304.5
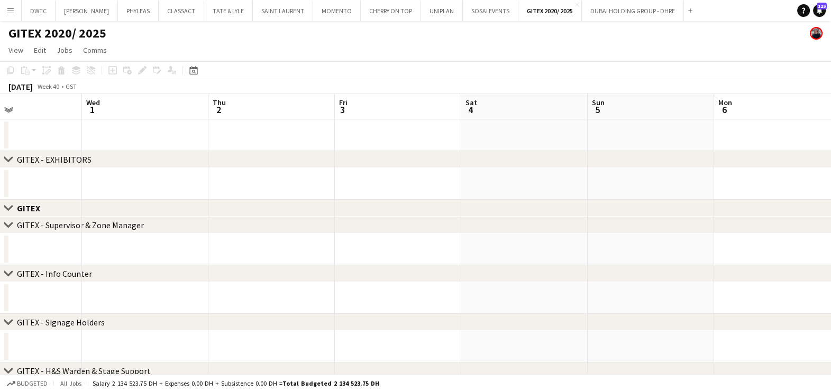
drag, startPoint x: 298, startPoint y: 178, endPoint x: 211, endPoint y: 179, distance: 86.2
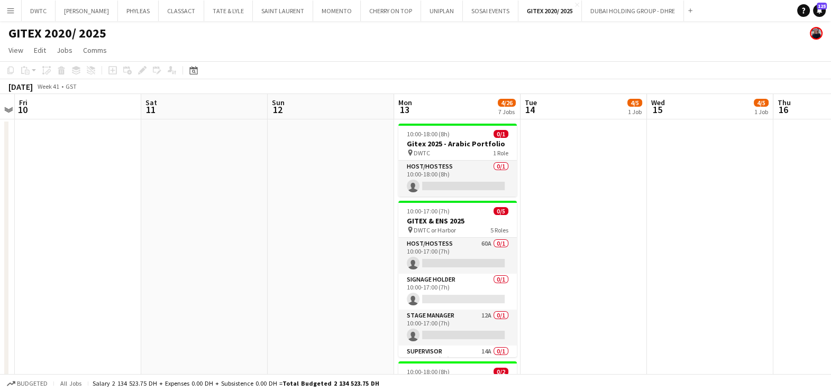
drag, startPoint x: 468, startPoint y: 135, endPoint x: 227, endPoint y: 132, distance: 240.6
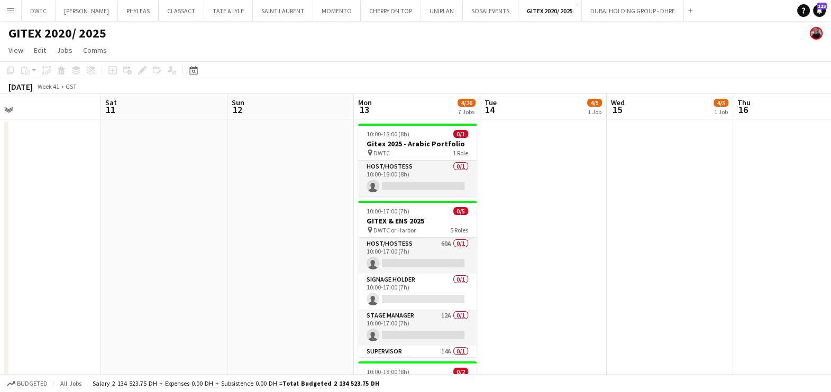
scroll to position [0, 445]
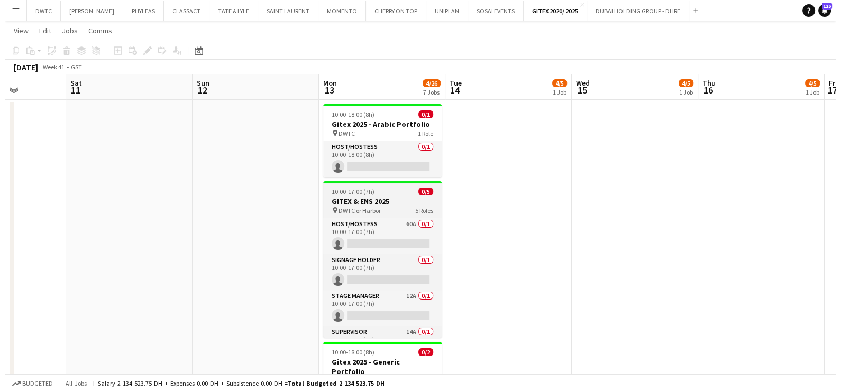
scroll to position [0, 0]
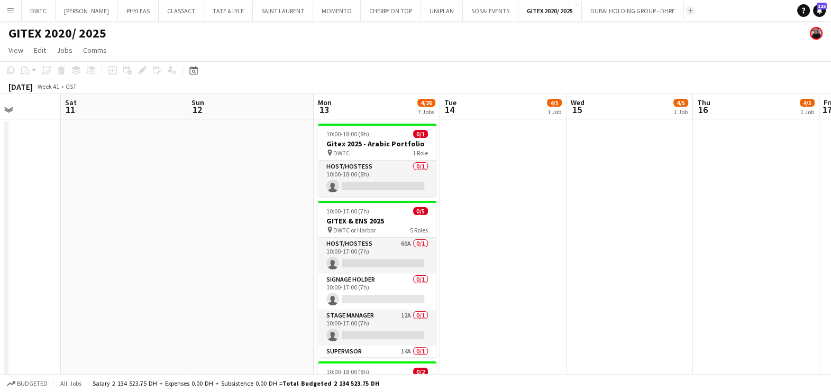
click at [686, 6] on button "Add" at bounding box center [690, 10] width 8 height 8
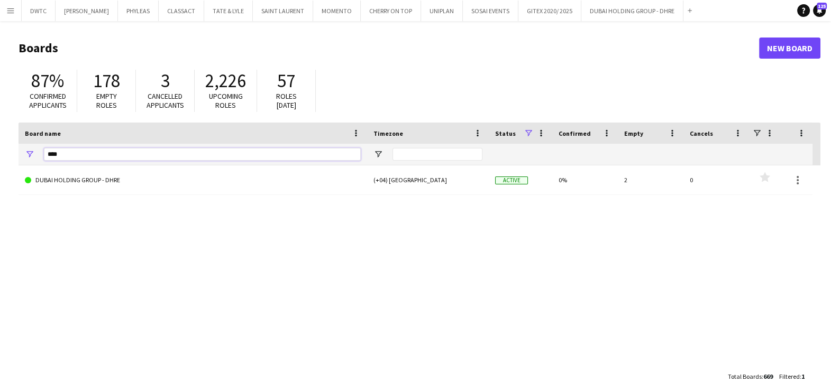
click at [109, 153] on input "****" at bounding box center [202, 154] width 317 height 13
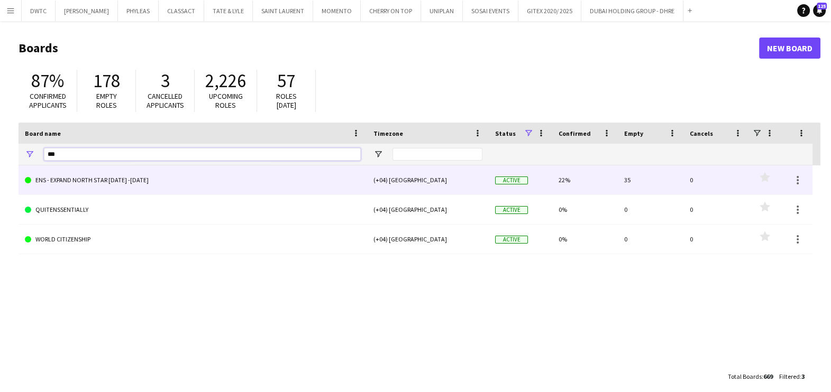
type input "***"
click at [145, 189] on link "ENS - EXPAND NORTH STAR [DATE] -[DATE]" at bounding box center [193, 180] width 336 height 30
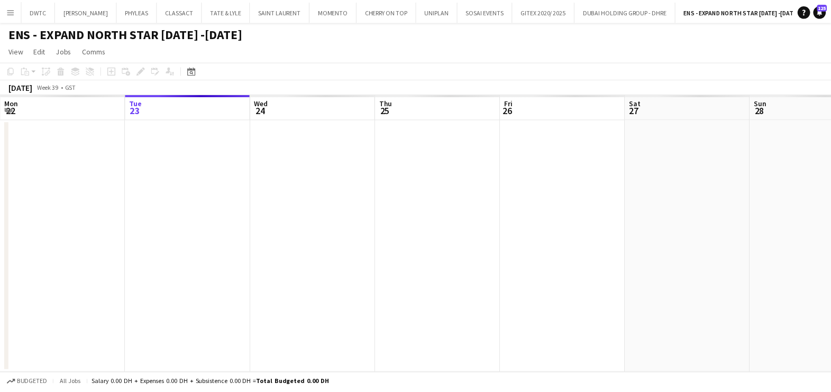
scroll to position [0, 3]
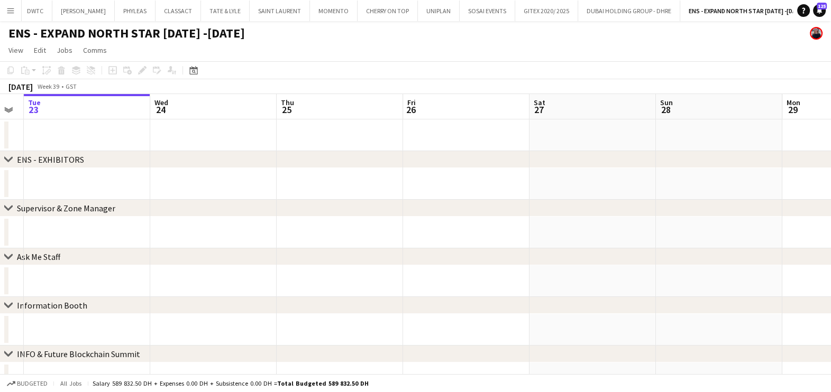
drag, startPoint x: 680, startPoint y: 219, endPoint x: 273, endPoint y: 219, distance: 407.6
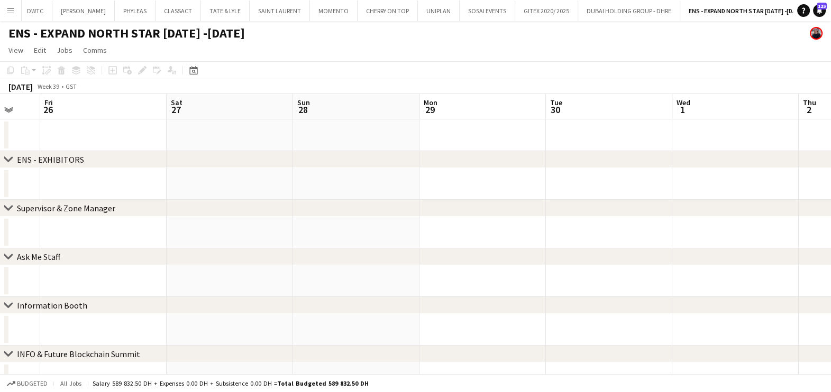
drag, startPoint x: 549, startPoint y: 172, endPoint x: 219, endPoint y: 167, distance: 329.9
drag, startPoint x: 281, startPoint y: 190, endPoint x: 186, endPoint y: 193, distance: 95.2
drag, startPoint x: 214, startPoint y: 187, endPoint x: 231, endPoint y: 190, distance: 17.1
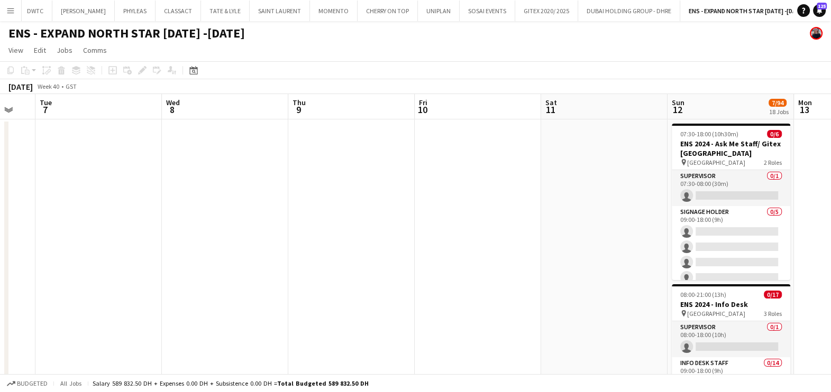
scroll to position [0, 474]
drag, startPoint x: 534, startPoint y: 190, endPoint x: 170, endPoint y: 186, distance: 363.7
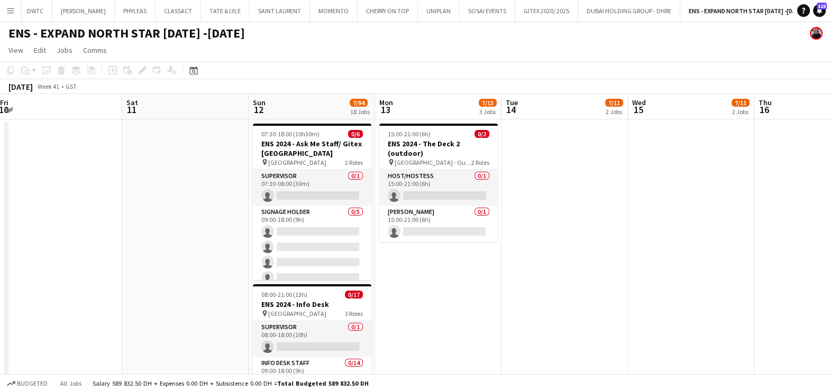
drag, startPoint x: 723, startPoint y: 239, endPoint x: 559, endPoint y: 243, distance: 163.9
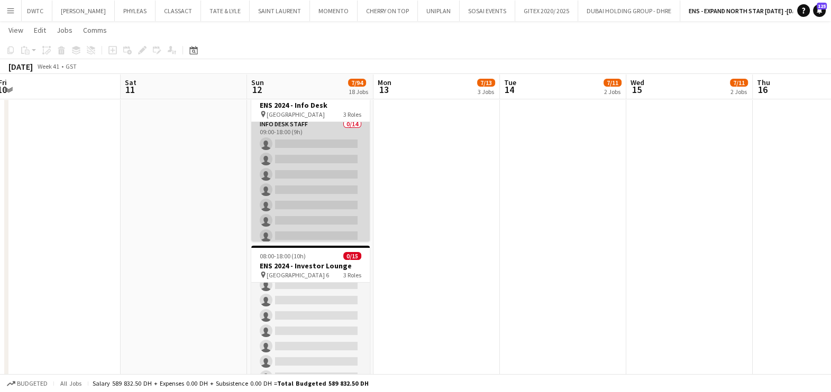
scroll to position [66, 0]
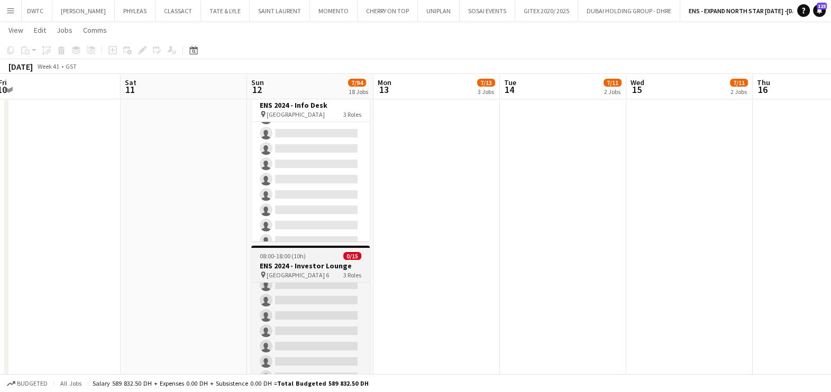
click at [313, 256] on div "08:00-18:00 (10h) 0/15" at bounding box center [310, 256] width 118 height 8
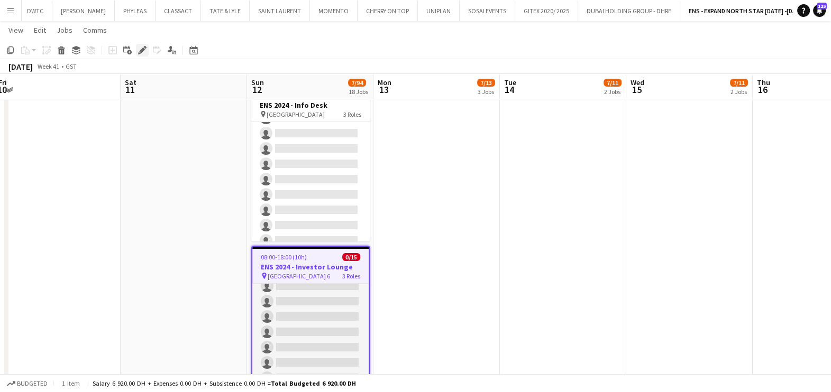
click at [142, 52] on icon "Edit" at bounding box center [142, 50] width 8 height 8
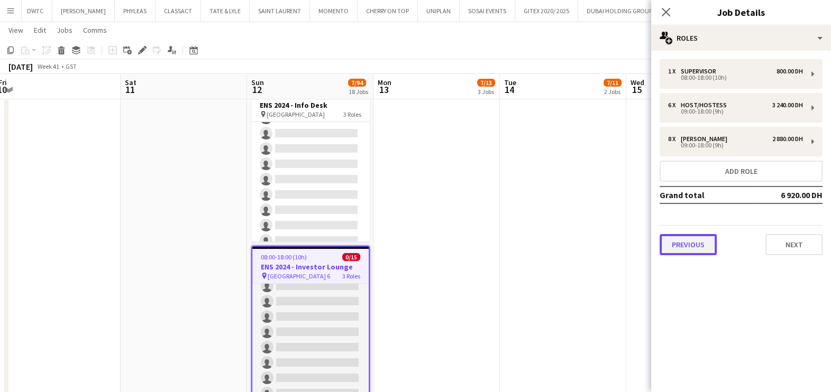
click at [700, 240] on button "Previous" at bounding box center [687, 244] width 57 height 21
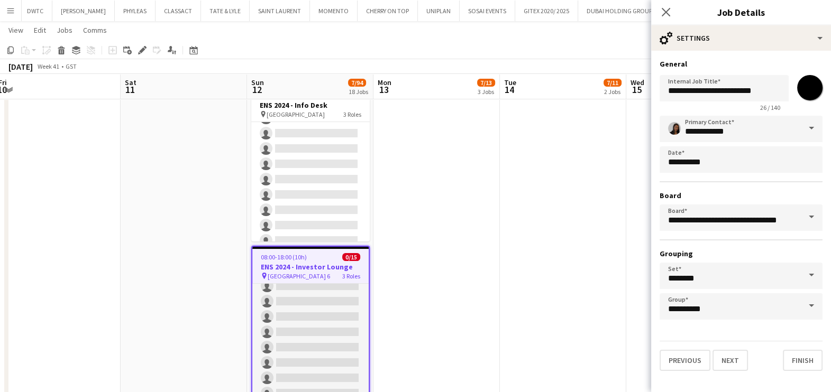
click at [806, 218] on span at bounding box center [811, 217] width 22 height 25
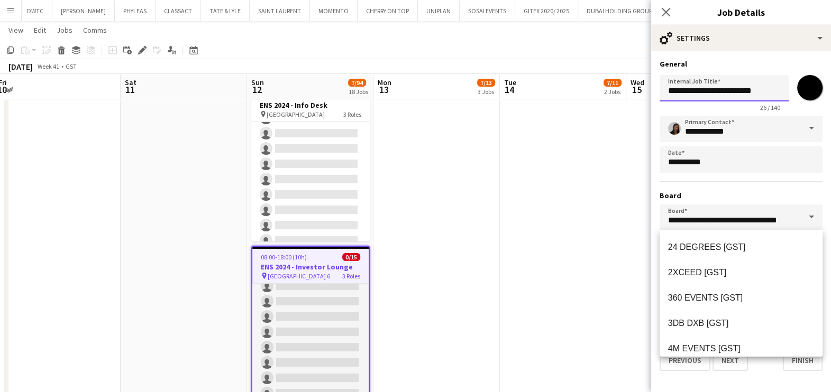
click at [700, 89] on input "**********" at bounding box center [723, 88] width 129 height 26
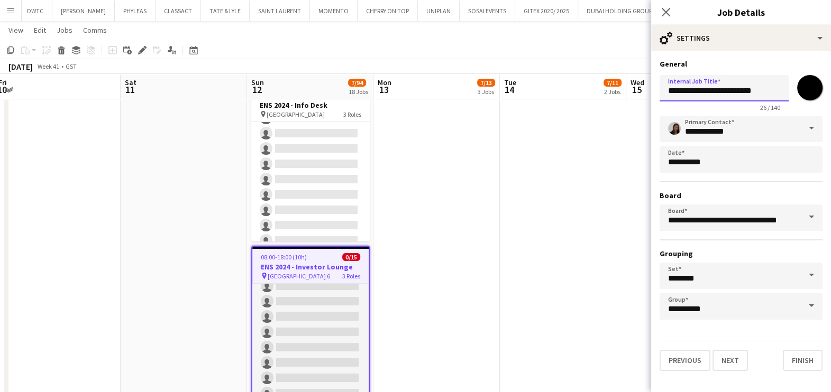
drag, startPoint x: 769, startPoint y: 93, endPoint x: 732, endPoint y: 93, distance: 37.0
click at [732, 93] on input "**********" at bounding box center [723, 88] width 129 height 26
click at [737, 89] on input "**********" at bounding box center [723, 88] width 129 height 26
drag, startPoint x: 735, startPoint y: 90, endPoint x: 707, endPoint y: 92, distance: 27.6
click at [707, 92] on input "**********" at bounding box center [723, 88] width 129 height 26
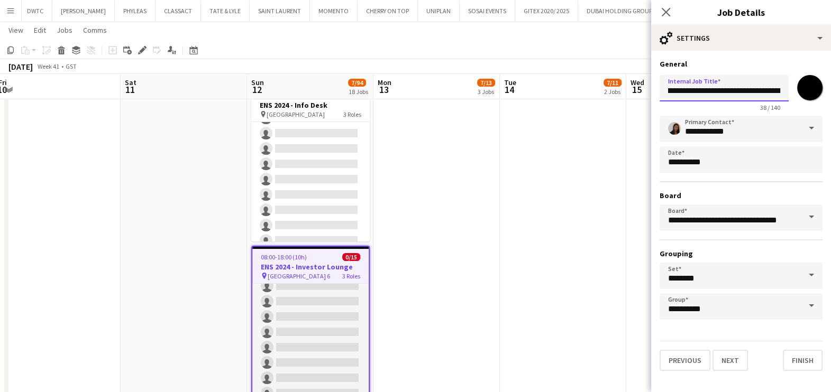
scroll to position [0, 10]
type input "**********"
click at [726, 359] on button "Next" at bounding box center [729, 360] width 35 height 21
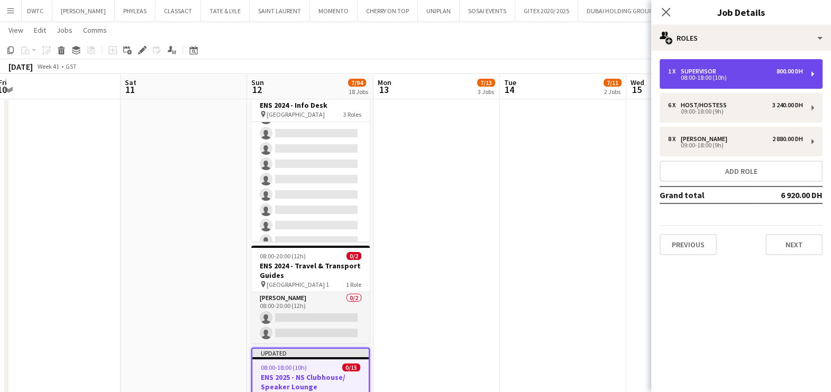
click at [703, 76] on div "08:00-18:00 (10h)" at bounding box center [735, 77] width 135 height 5
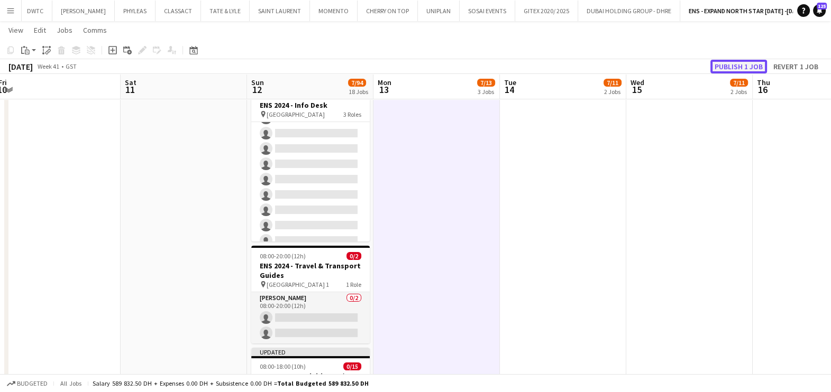
click at [724, 63] on button "Publish 1 job" at bounding box center [738, 67] width 57 height 14
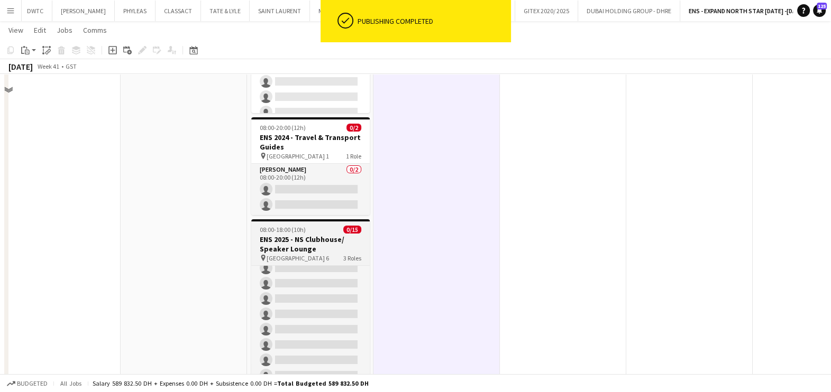
scroll to position [330, 0]
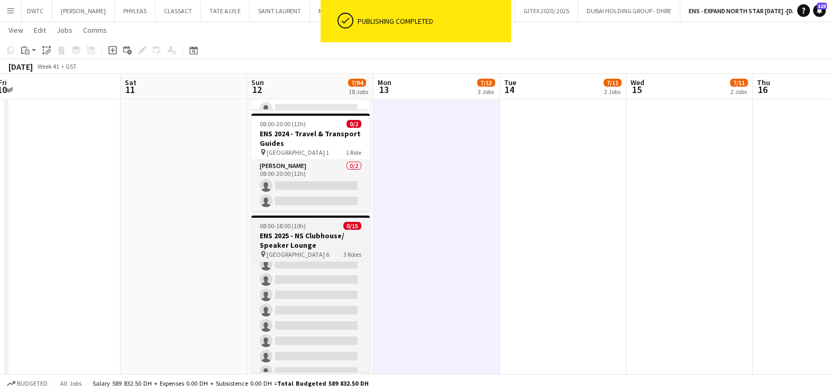
click at [304, 231] on h3 "ENS 2025 - NS Clubhouse/ Speaker Lounge" at bounding box center [310, 240] width 118 height 19
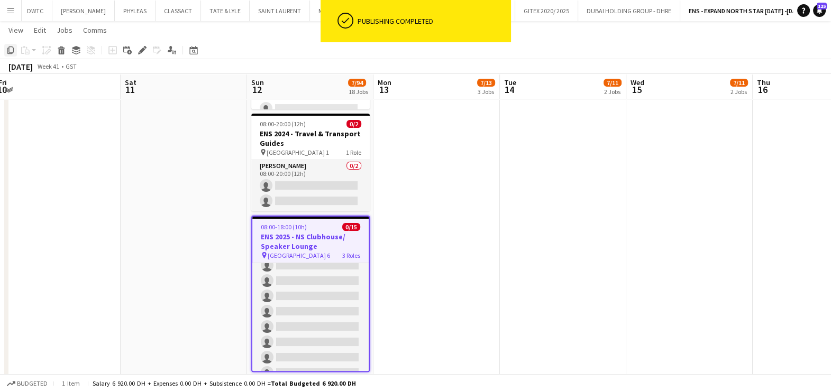
click at [8, 53] on icon "Copy" at bounding box center [10, 50] width 8 height 8
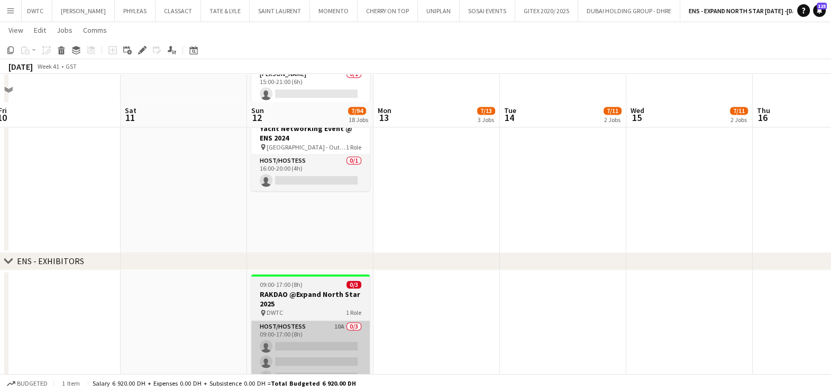
scroll to position [1916, 0]
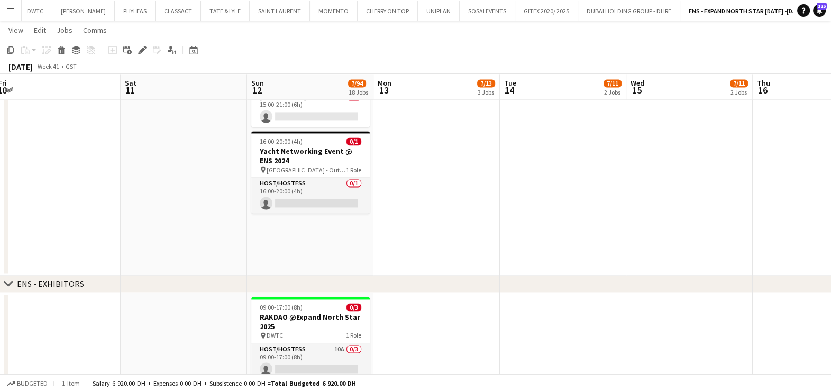
click at [9, 284] on icon at bounding box center [8, 284] width 8 height 4
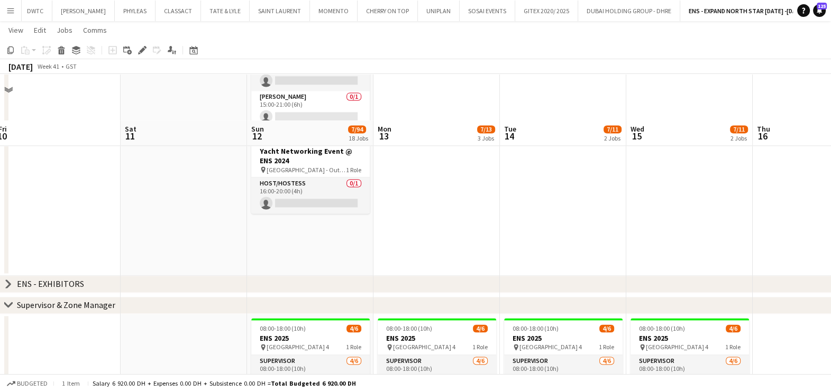
scroll to position [2048, 0]
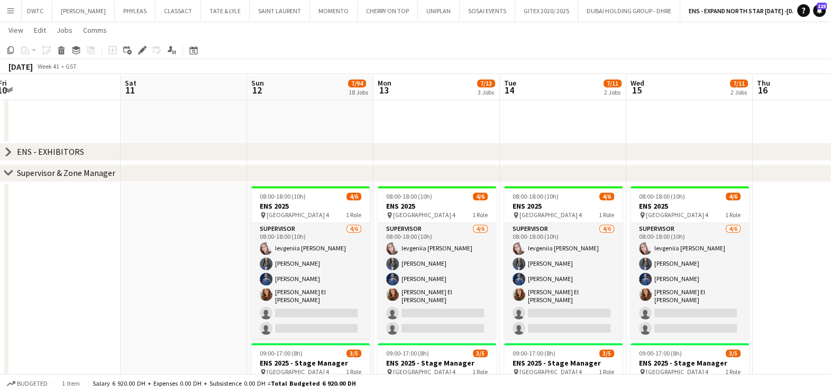
click at [11, 174] on icon "chevron-right" at bounding box center [8, 173] width 8 height 8
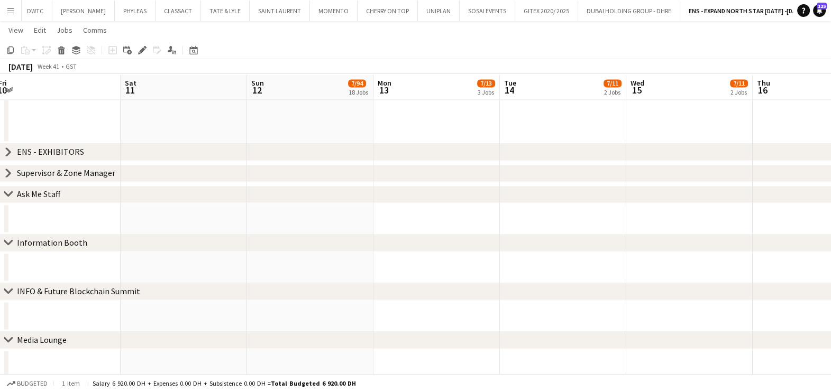
click at [8, 192] on icon "chevron-right" at bounding box center [8, 194] width 8 height 8
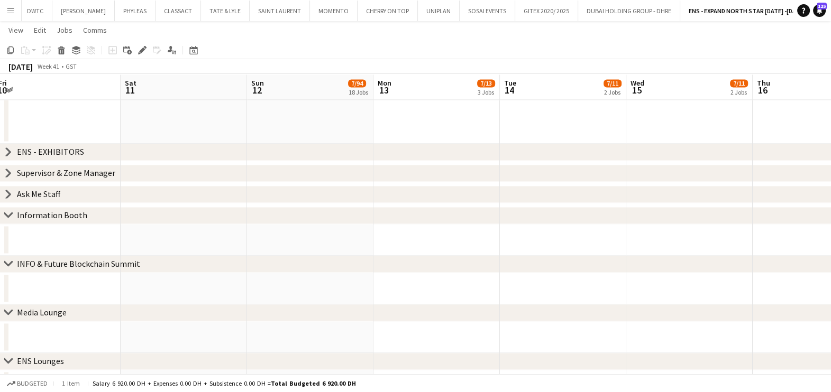
click at [5, 216] on icon "chevron-right" at bounding box center [8, 215] width 8 height 8
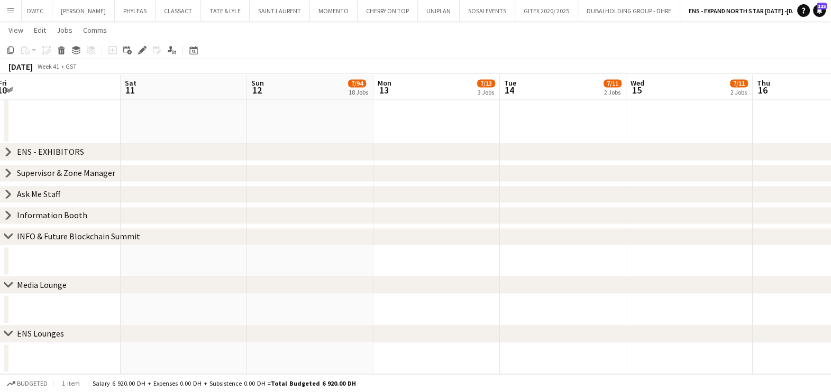
click at [8, 234] on icon "chevron-right" at bounding box center [8, 236] width 8 height 8
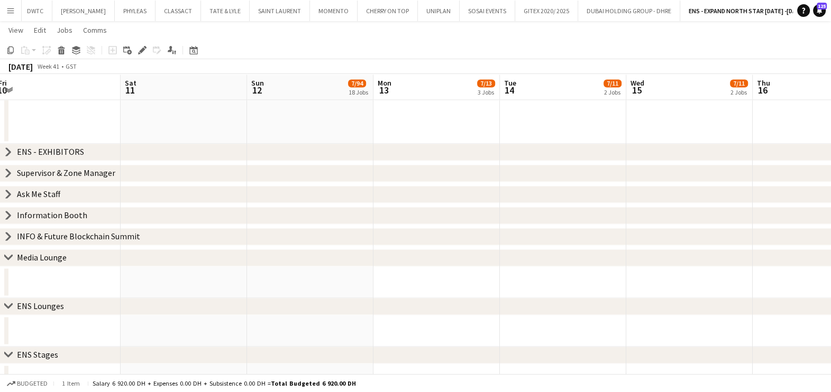
click at [8, 255] on icon "chevron-right" at bounding box center [8, 257] width 8 height 8
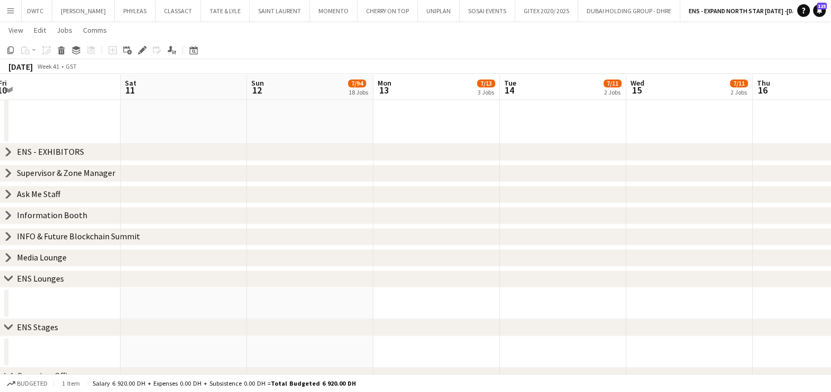
click at [33, 282] on div "ENS Lounges" at bounding box center [40, 278] width 47 height 11
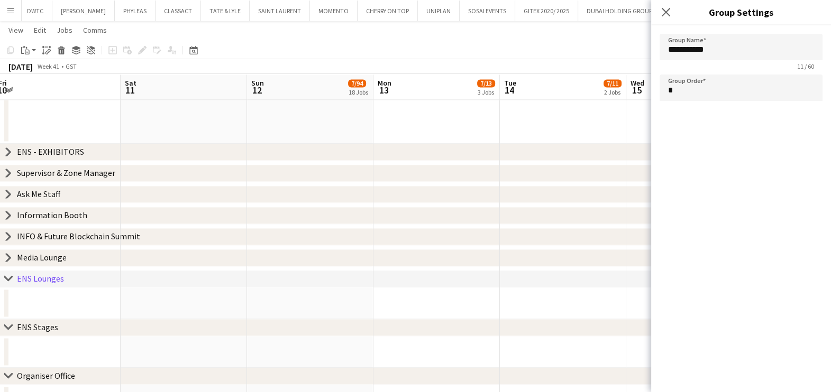
click at [199, 310] on app-date-cell at bounding box center [184, 304] width 126 height 32
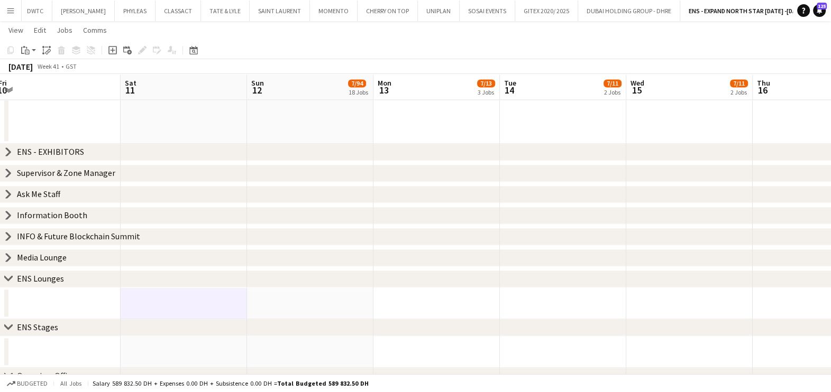
click at [271, 297] on app-date-cell at bounding box center [310, 304] width 126 height 32
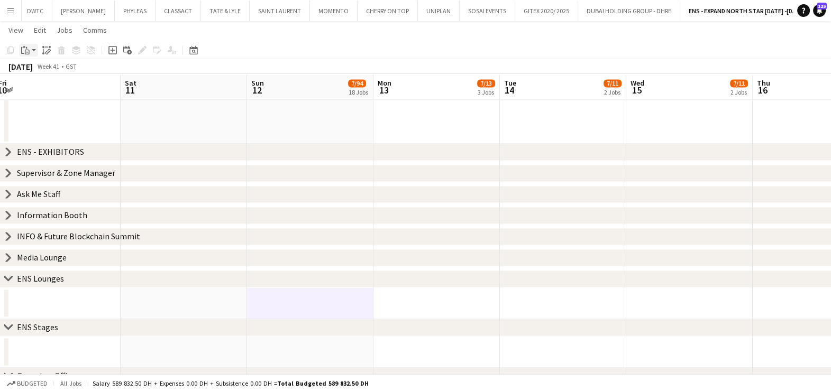
click at [34, 51] on app-action-btn "Paste" at bounding box center [28, 50] width 19 height 13
click at [34, 71] on link "Paste Ctrl+V" at bounding box center [77, 71] width 99 height 10
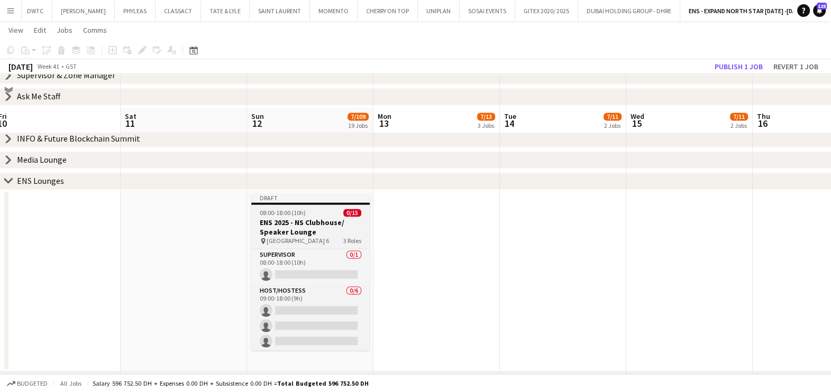
scroll to position [2181, 0]
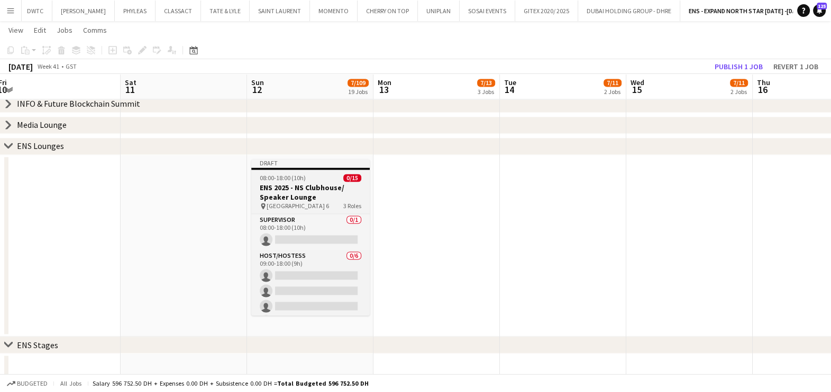
click at [307, 182] on app-job-card "Draft 08:00-18:00 (10h) 0/15 ENS 2025 - NS Clubhouse/ Speaker Lounge pin [GEOGR…" at bounding box center [310, 237] width 118 height 156
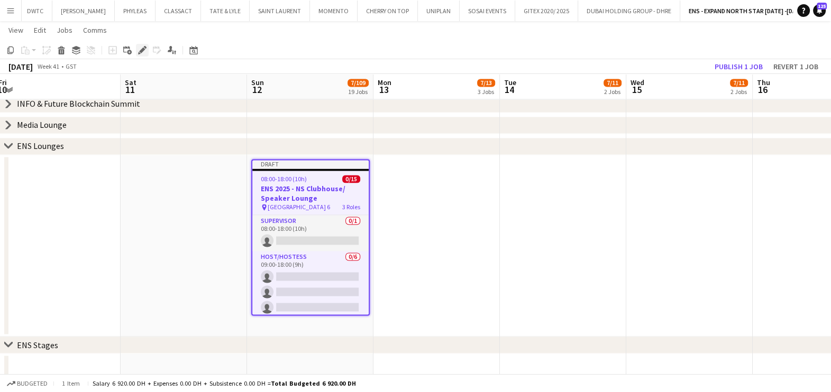
click at [141, 49] on icon at bounding box center [142, 51] width 6 height 6
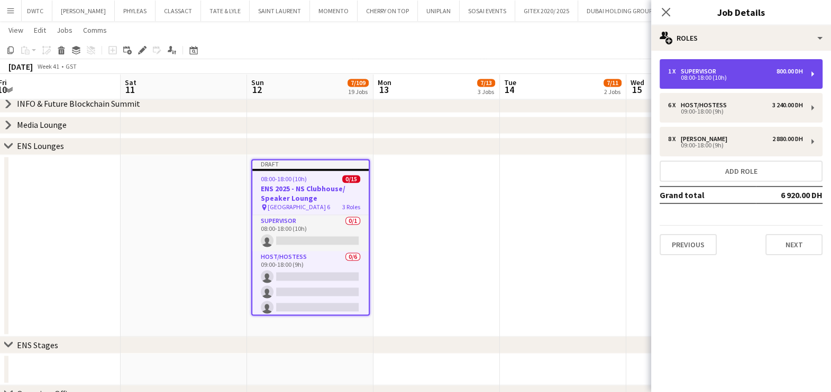
click at [730, 69] on div "1 x Supervisor 800.00 DH" at bounding box center [735, 71] width 135 height 7
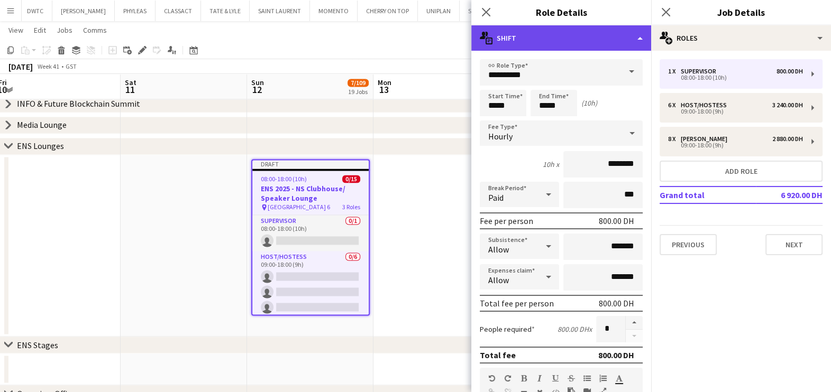
click at [578, 38] on div "multiple-actions-text Shift" at bounding box center [561, 37] width 180 height 25
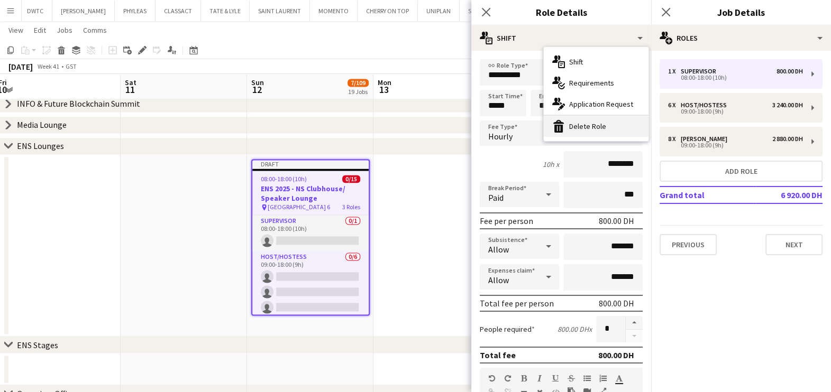
click at [587, 121] on div "bin-2 Delete Role" at bounding box center [595, 126] width 105 height 21
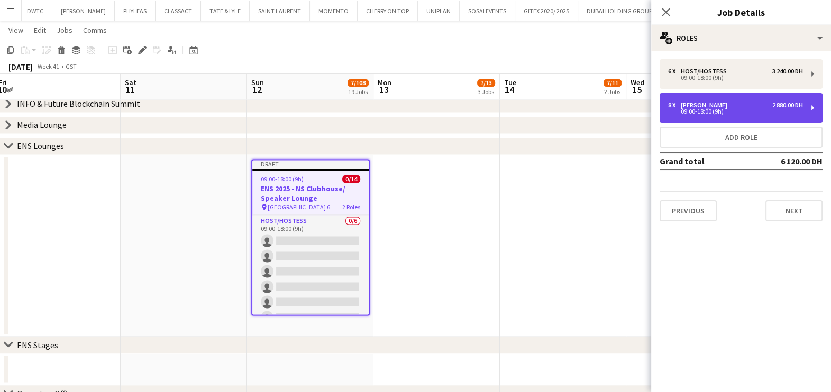
click at [740, 113] on div "09:00-18:00 (9h)" at bounding box center [735, 111] width 135 height 5
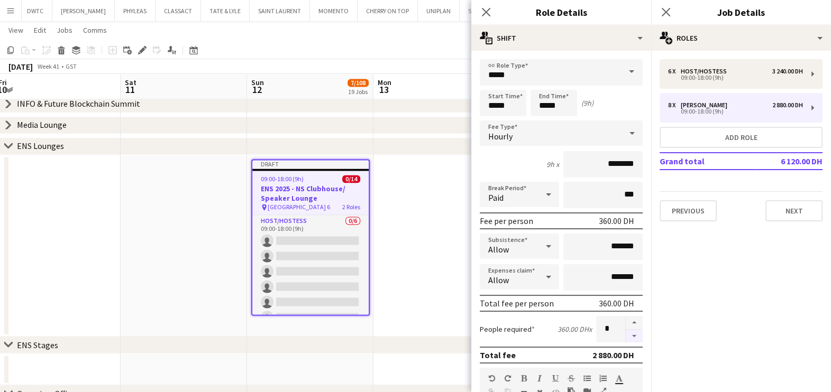
click at [625, 336] on button "button" at bounding box center [633, 336] width 17 height 13
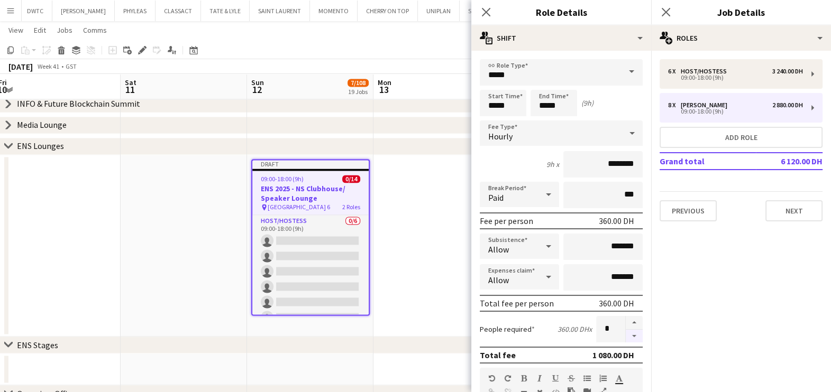
click at [625, 336] on button "button" at bounding box center [633, 336] width 17 height 13
type input "*"
click at [518, 110] on input "*****" at bounding box center [502, 103] width 47 height 26
type input "*****"
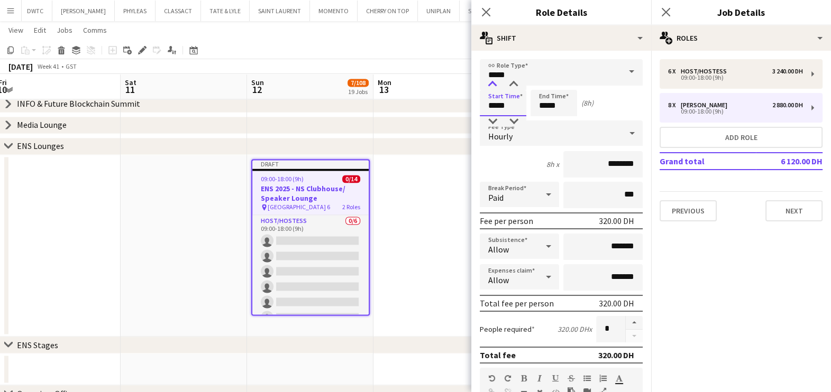
click at [491, 80] on div at bounding box center [492, 84] width 21 height 11
drag, startPoint x: 599, startPoint y: 161, endPoint x: 587, endPoint y: 161, distance: 11.6
click at [587, 161] on input "********" at bounding box center [602, 164] width 79 height 26
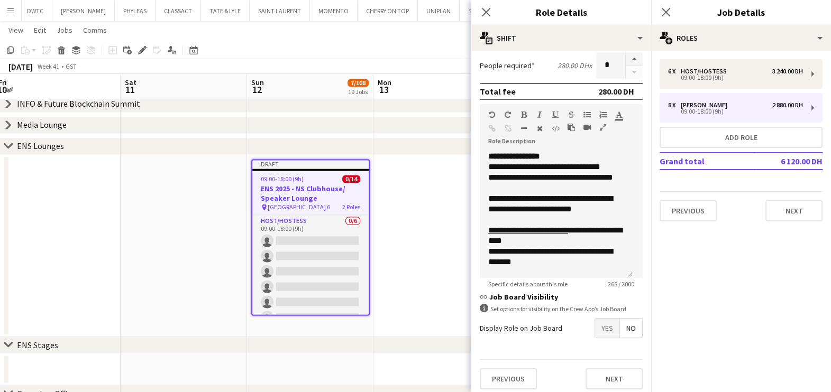
scroll to position [266, 0]
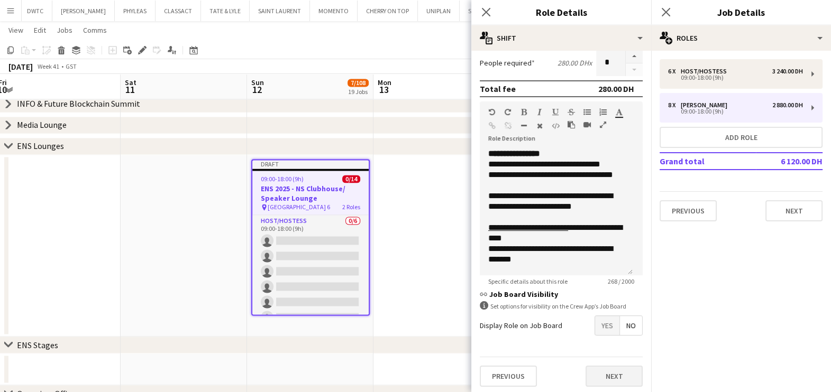
type input "********"
click at [600, 367] on button "Next" at bounding box center [613, 376] width 57 height 21
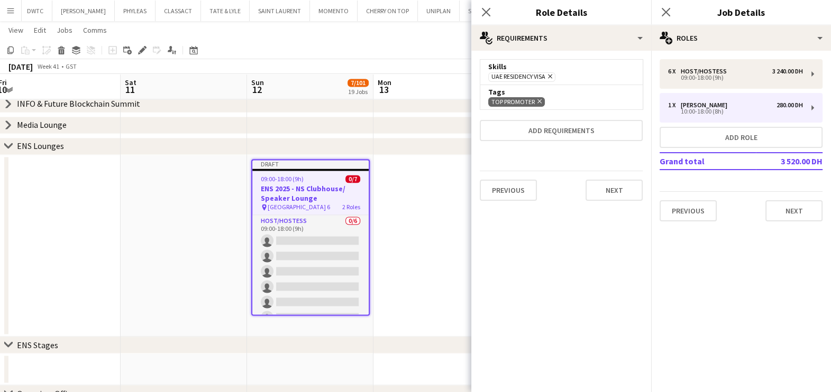
scroll to position [0, 0]
click at [614, 190] on button "Next" at bounding box center [613, 190] width 57 height 21
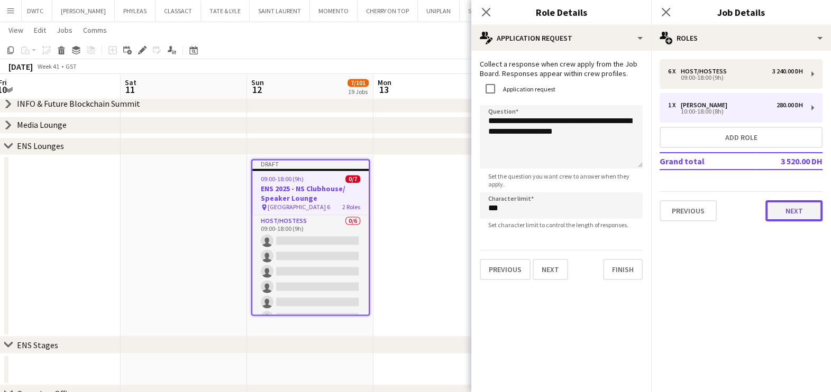
click at [776, 211] on button "Next" at bounding box center [793, 210] width 57 height 21
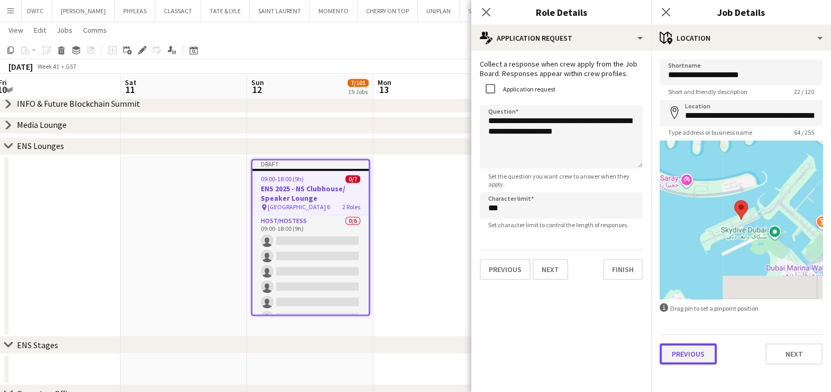
click at [680, 354] on button "Previous" at bounding box center [687, 354] width 57 height 21
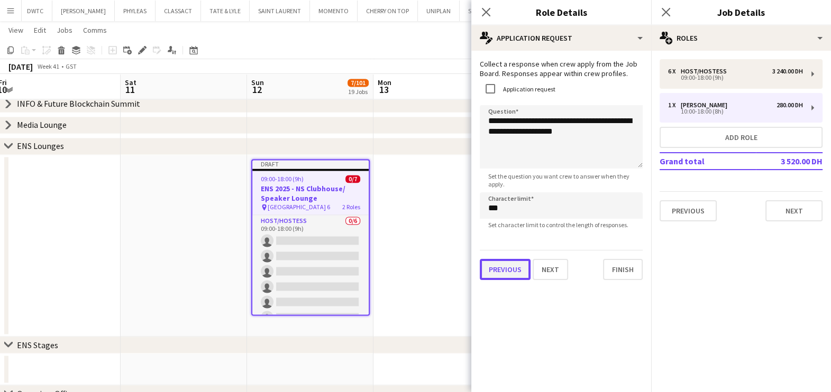
click at [504, 279] on button "Previous" at bounding box center [504, 269] width 51 height 21
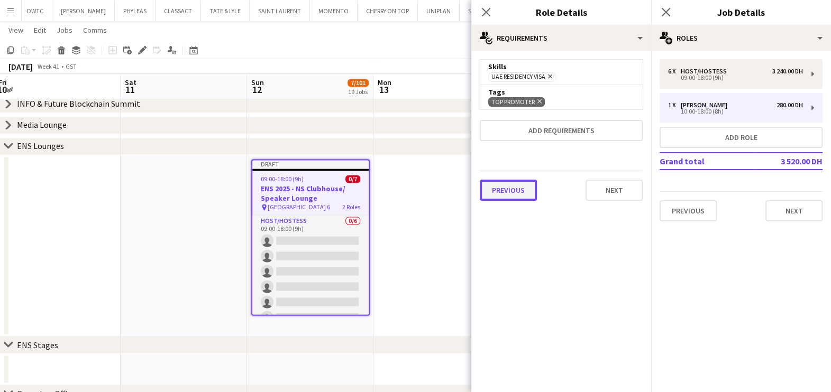
click at [514, 187] on button "Previous" at bounding box center [507, 190] width 57 height 21
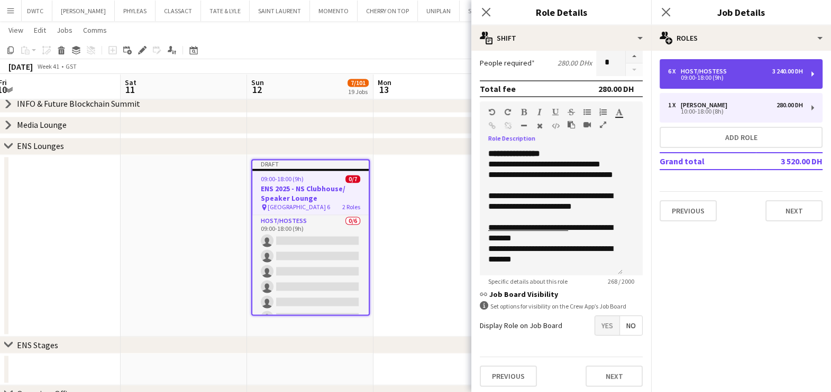
click at [687, 79] on div "09:00-18:00 (9h)" at bounding box center [735, 77] width 135 height 5
type input "**********"
type input "*****"
type input "********"
type input "*"
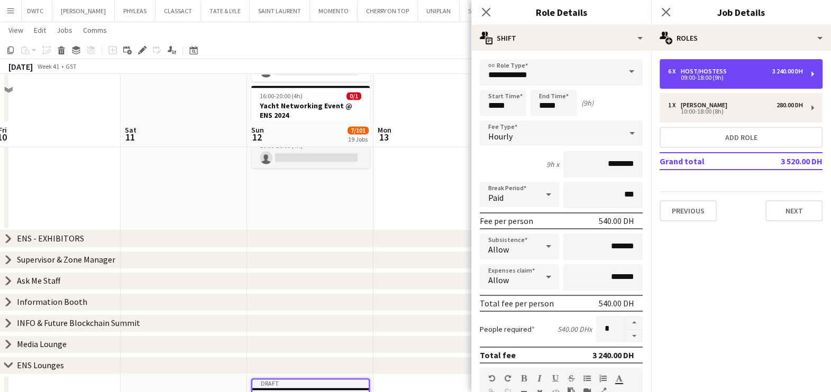
scroll to position [1916, 0]
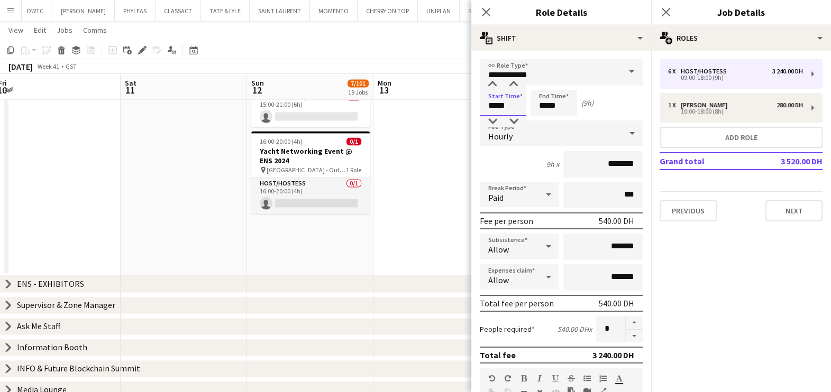
click at [519, 103] on input "*****" at bounding box center [502, 103] width 47 height 26
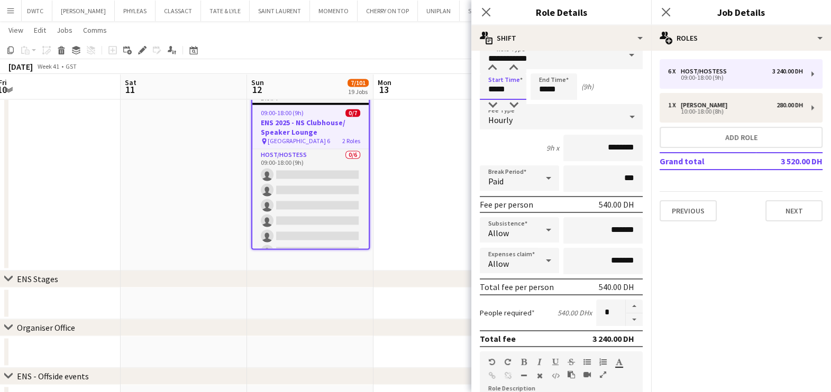
scroll to position [0, 0]
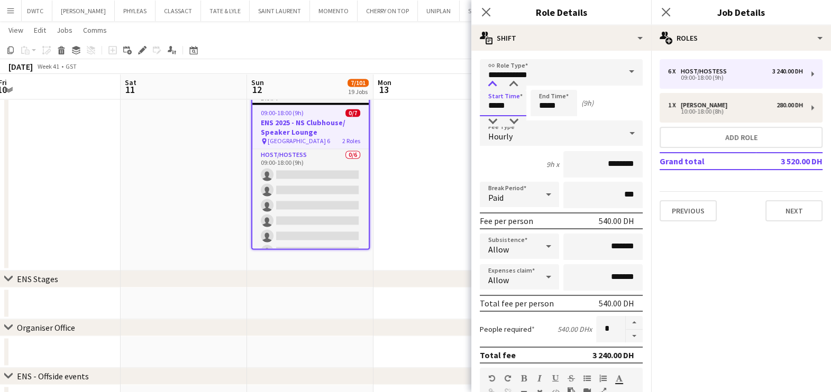
type input "*****"
click at [494, 85] on div at bounding box center [492, 84] width 21 height 11
click at [625, 330] on button "button" at bounding box center [633, 336] width 17 height 13
click at [625, 336] on button "button" at bounding box center [633, 336] width 17 height 13
click at [626, 336] on button "button" at bounding box center [633, 336] width 17 height 13
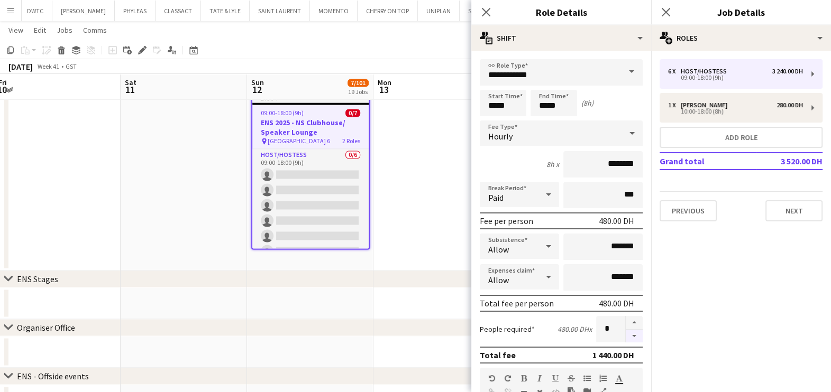
click at [626, 337] on button "button" at bounding box center [633, 336] width 17 height 13
type input "*"
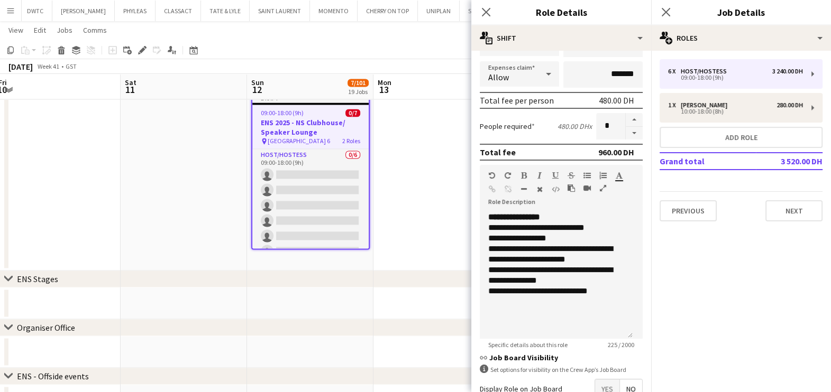
scroll to position [266, 0]
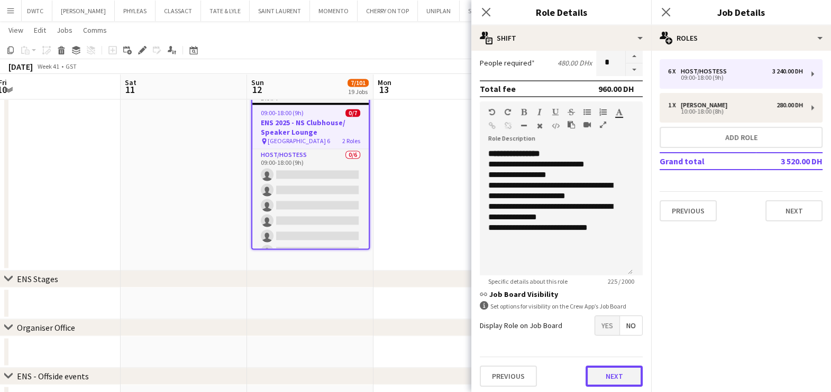
click at [620, 375] on button "Next" at bounding box center [613, 376] width 57 height 21
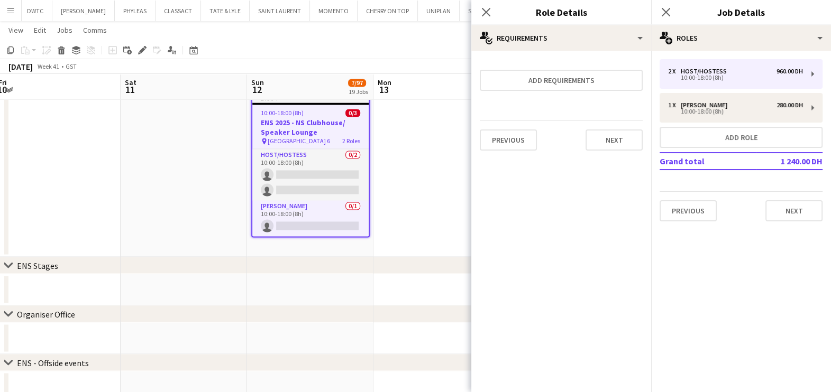
scroll to position [0, 0]
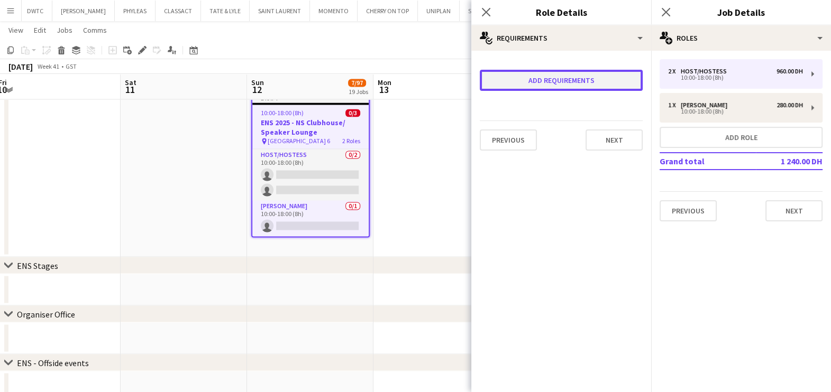
click at [564, 79] on button "Add requirements" at bounding box center [560, 80] width 163 height 21
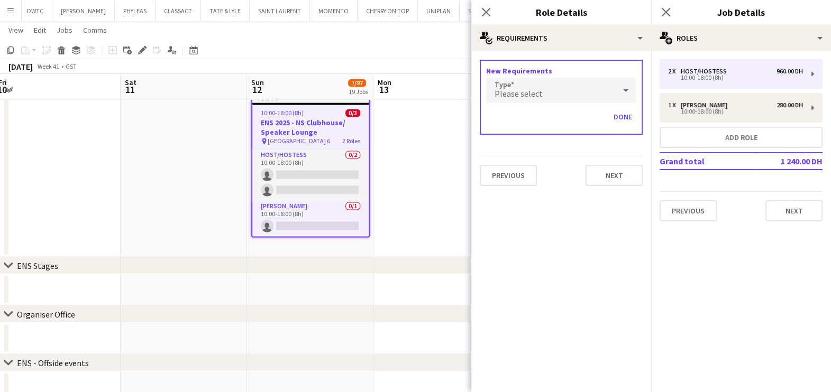
click at [564, 82] on div "Please select" at bounding box center [550, 90] width 129 height 25
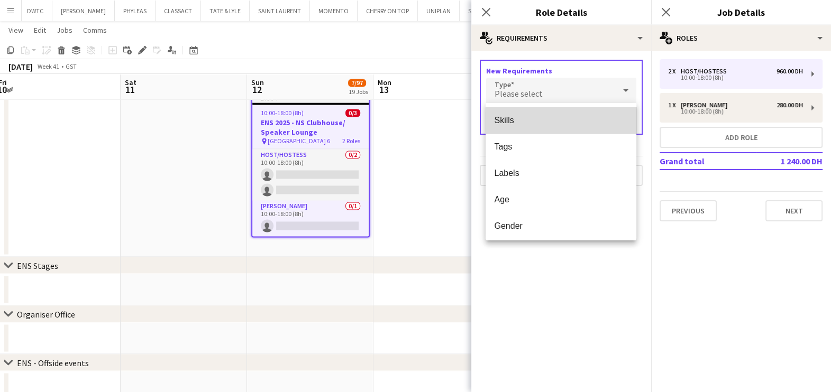
click at [564, 119] on span "Skills" at bounding box center [561, 120] width 134 height 10
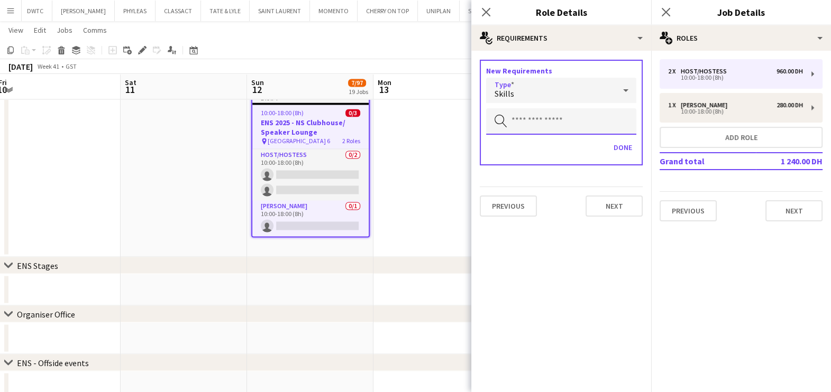
click at [561, 116] on input "text" at bounding box center [561, 121] width 150 height 26
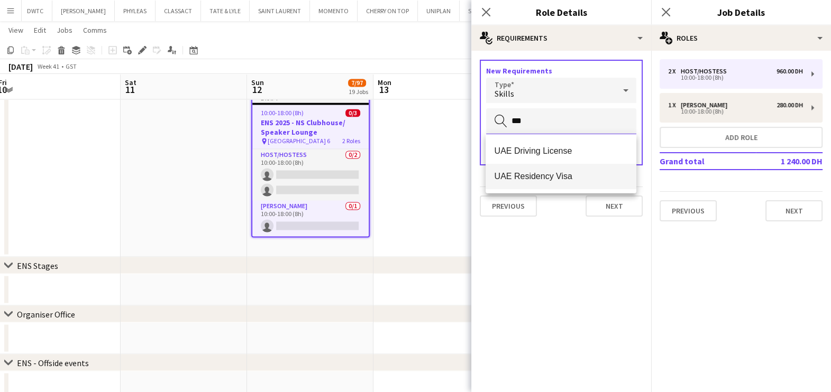
type input "***"
click at [543, 167] on mat-option "UAE Residency Visa" at bounding box center [560, 176] width 151 height 25
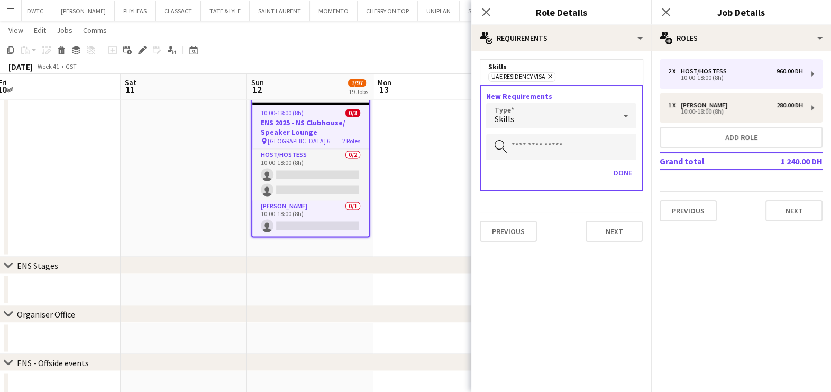
click at [540, 114] on div "Skills" at bounding box center [550, 115] width 129 height 25
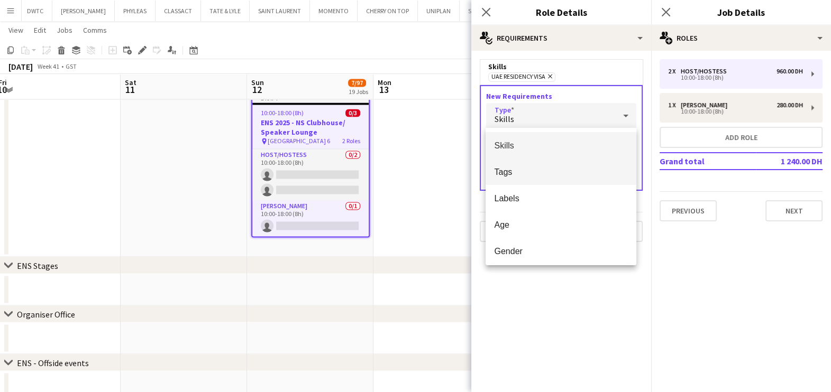
click at [546, 171] on span "Tags" at bounding box center [561, 172] width 134 height 10
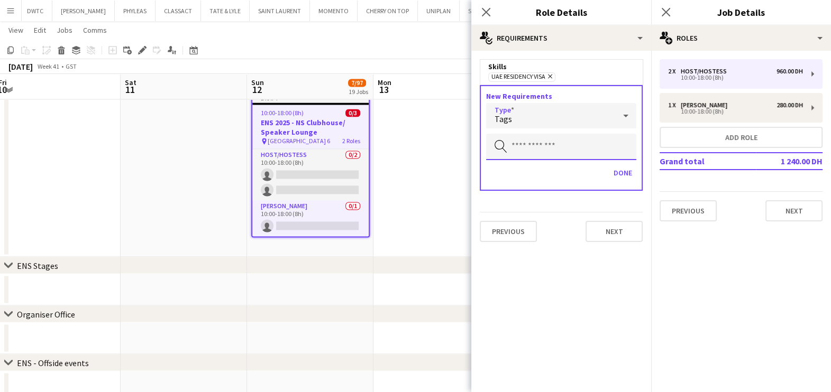
click at [536, 148] on input "text" at bounding box center [561, 147] width 150 height 26
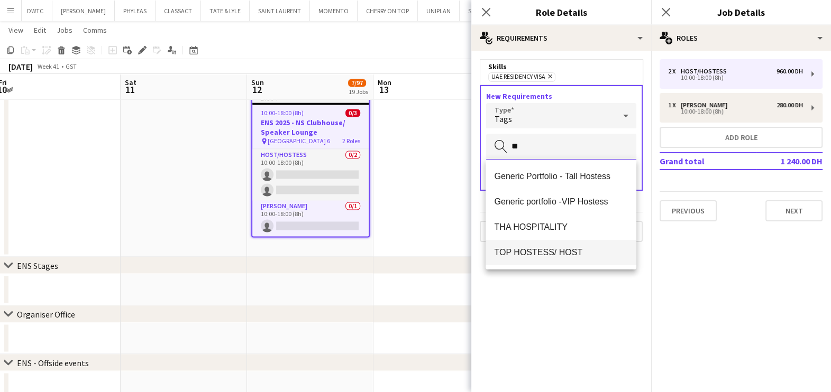
type input "**"
click at [528, 255] on span "TOP HOSTESS/ HOST" at bounding box center [561, 252] width 134 height 10
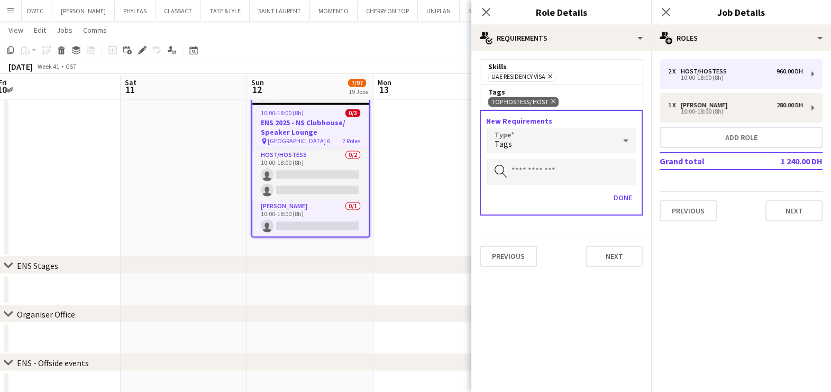
click at [509, 142] on span "Tags" at bounding box center [502, 144] width 17 height 11
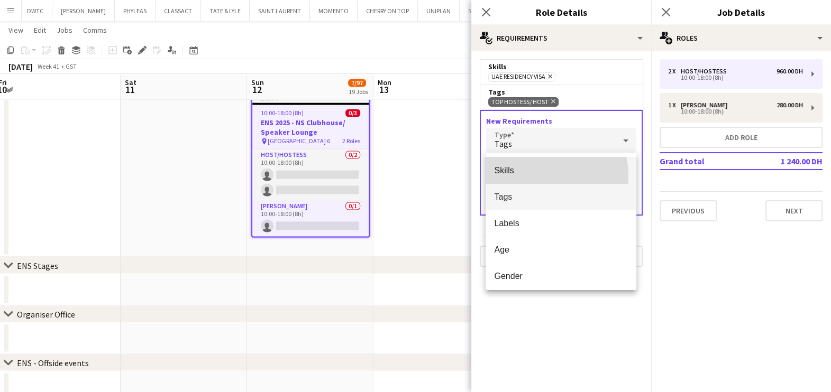
click at [515, 178] on mat-option "Skills" at bounding box center [560, 170] width 151 height 26
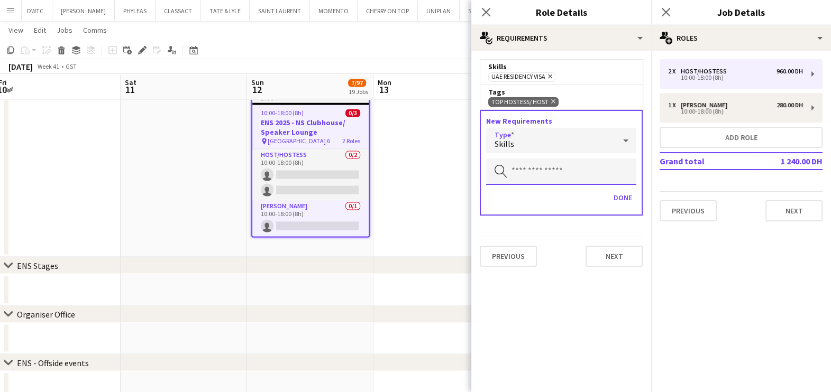
click at [540, 164] on input "text" at bounding box center [561, 172] width 150 height 26
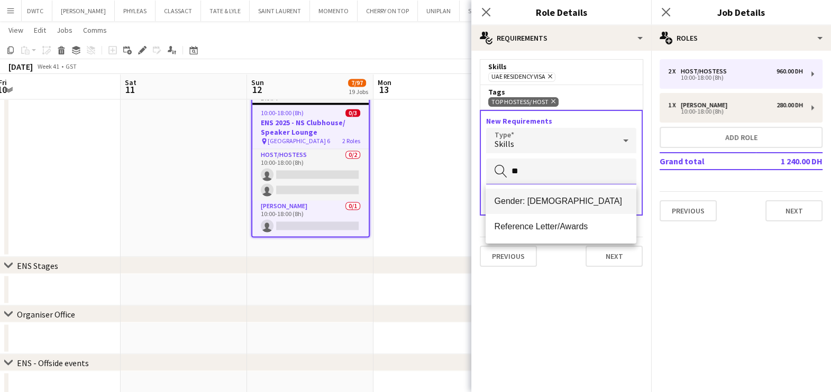
type input "**"
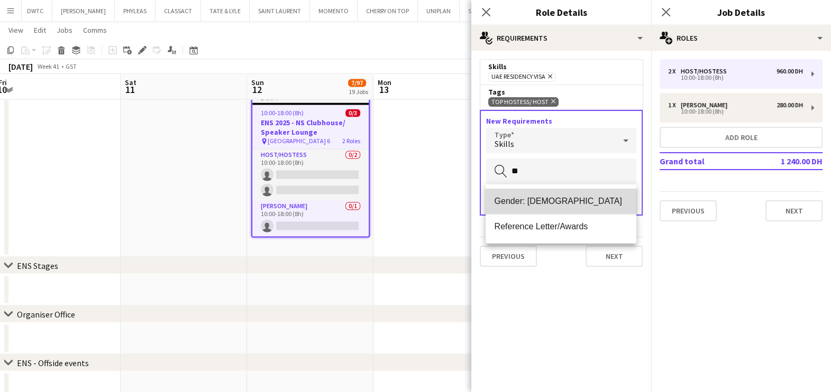
click at [552, 194] on mat-option "Gender: [DEMOGRAPHIC_DATA]" at bounding box center [560, 201] width 151 height 25
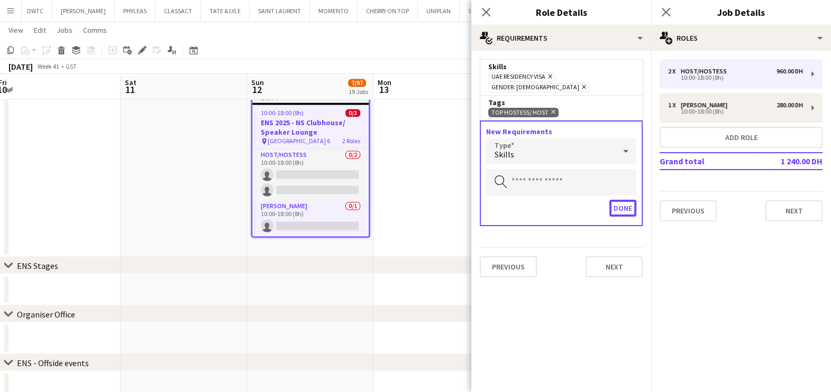
click at [632, 201] on button "Done" at bounding box center [622, 208] width 27 height 17
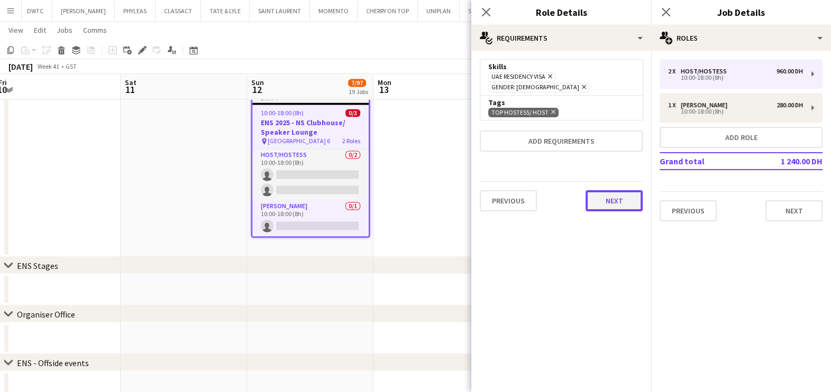
click at [620, 190] on button "Next" at bounding box center [613, 200] width 57 height 21
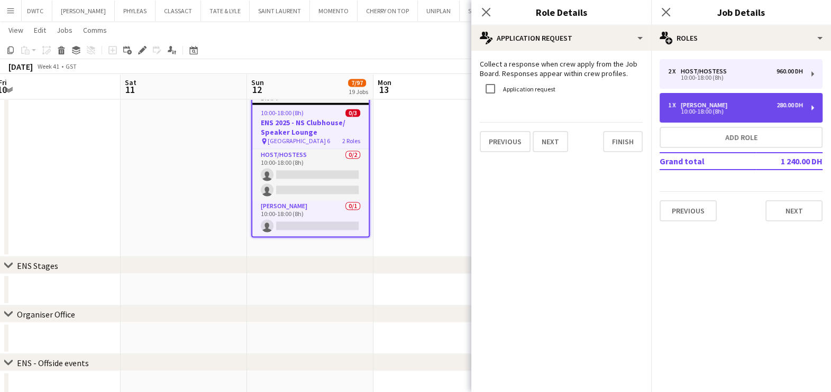
click at [688, 119] on div "1 x [PERSON_NAME] 280.00 DH 10:00-18:00 (8h)" at bounding box center [740, 108] width 163 height 30
type input "*****"
type input "********"
type input "*"
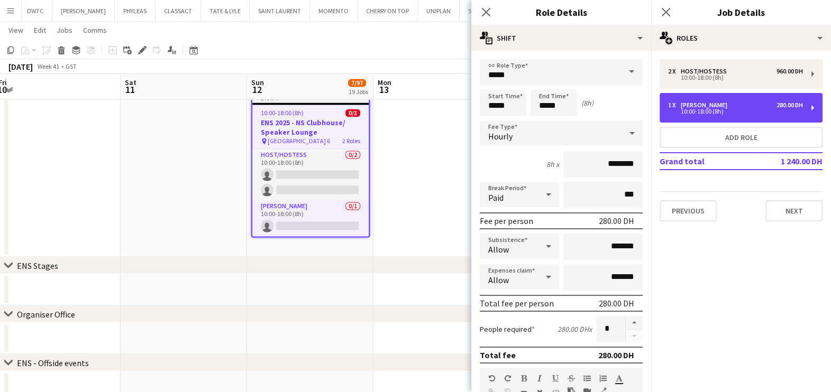
scroll to position [266, 0]
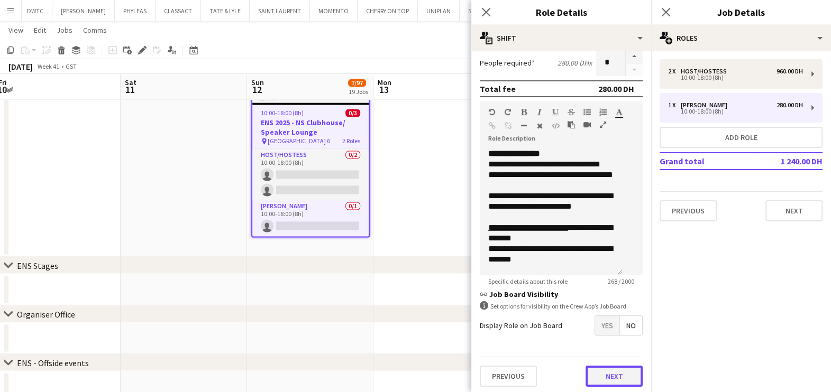
click at [620, 371] on button "Next" at bounding box center [613, 376] width 57 height 21
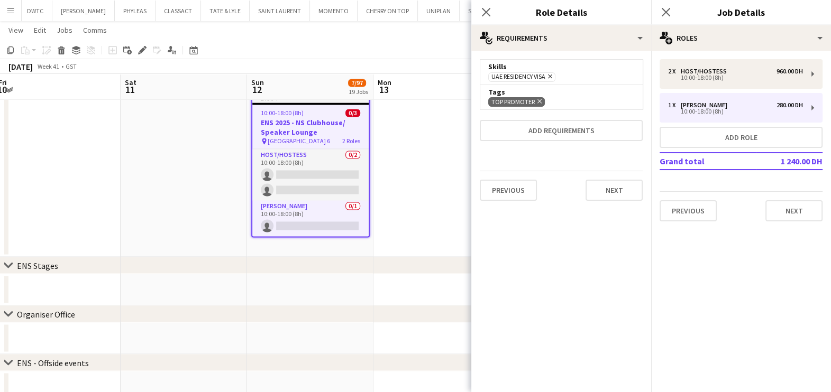
scroll to position [0, 0]
click at [604, 185] on button "Next" at bounding box center [613, 190] width 57 height 21
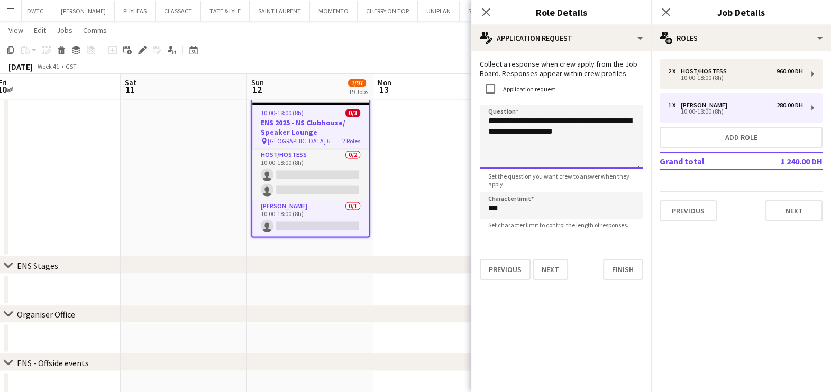
click at [608, 139] on textarea "**********" at bounding box center [560, 136] width 163 height 63
click at [487, 121] on textarea "**********" at bounding box center [560, 136] width 163 height 63
click at [485, 122] on textarea "**********" at bounding box center [560, 136] width 163 height 63
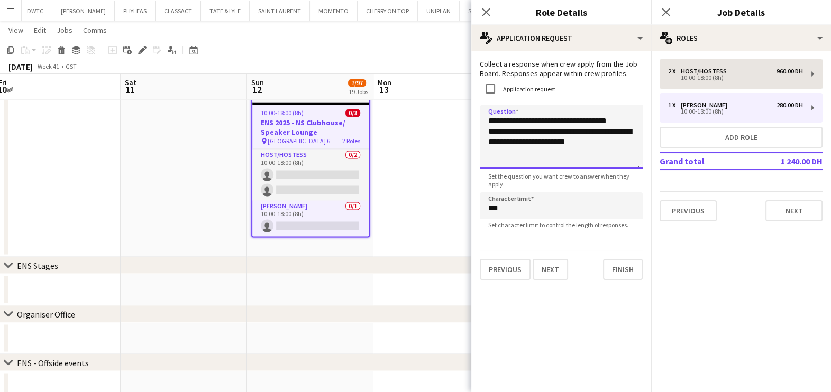
type textarea "**********"
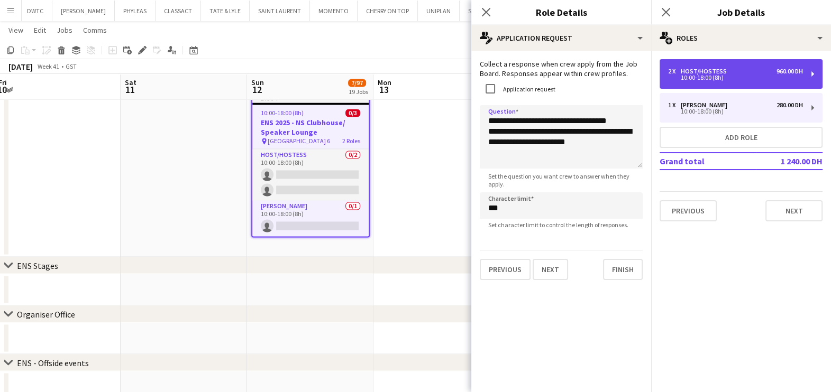
click at [706, 70] on div "Host/Hostess" at bounding box center [705, 71] width 50 height 7
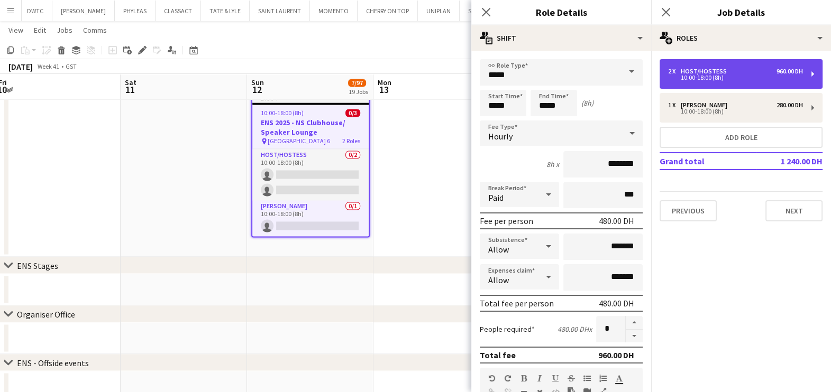
type input "**********"
type input "********"
type input "*"
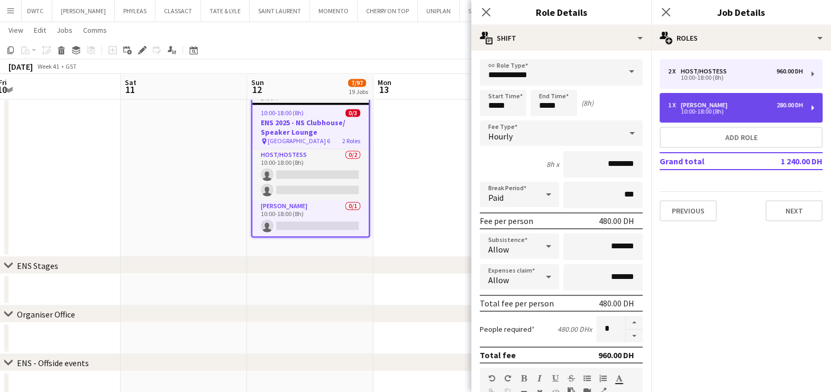
click at [707, 102] on div "1 x [PERSON_NAME] 280.00 DH" at bounding box center [735, 105] width 135 height 7
type input "*****"
type input "********"
type input "*"
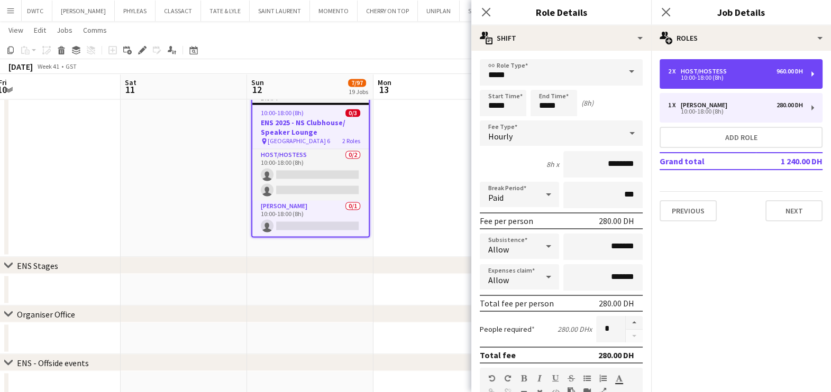
drag, startPoint x: 678, startPoint y: 69, endPoint x: 640, endPoint y: 98, distance: 47.9
click at [678, 69] on div "2 x" at bounding box center [674, 71] width 13 height 7
type input "**********"
type input "********"
type input "*"
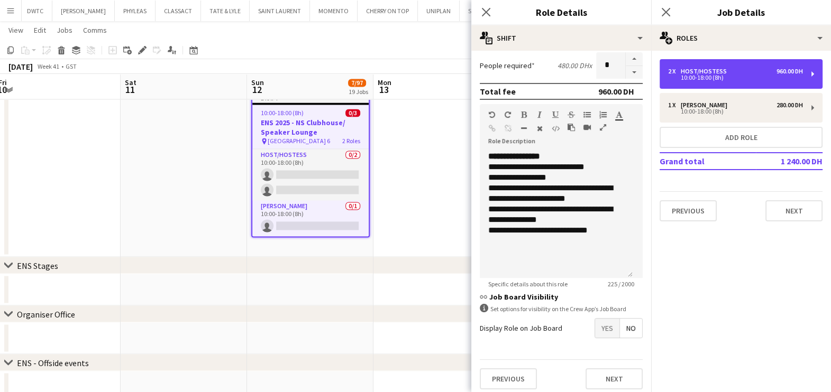
scroll to position [266, 0]
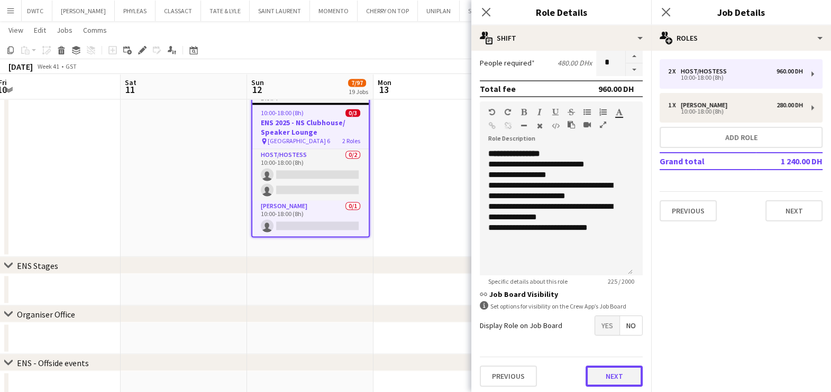
click at [617, 382] on button "Next" at bounding box center [613, 376] width 57 height 21
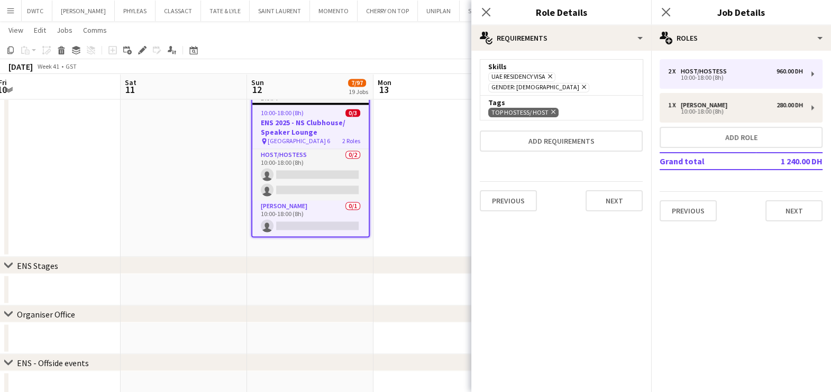
scroll to position [0, 0]
click at [603, 191] on button "Next" at bounding box center [613, 200] width 57 height 21
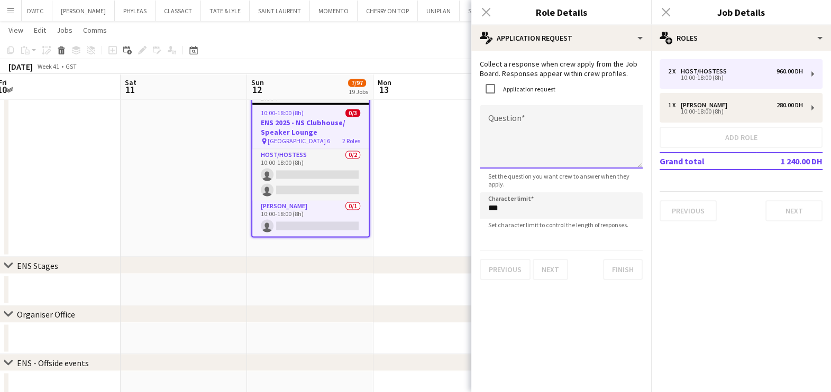
click at [504, 135] on textarea "Question" at bounding box center [560, 136] width 163 height 63
type textarea "**********"
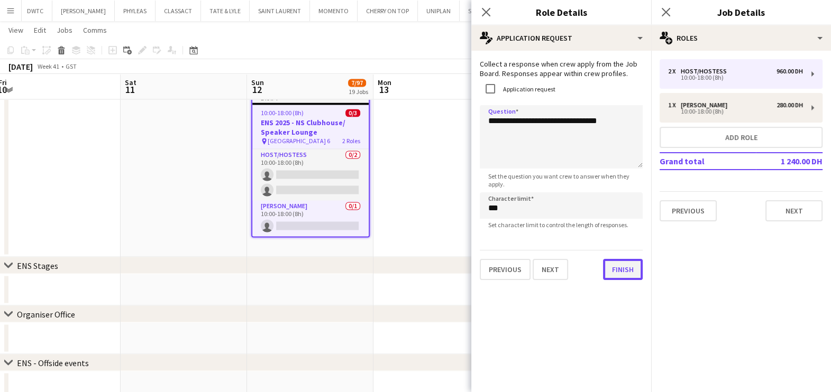
click at [614, 266] on button "Finish" at bounding box center [623, 269] width 40 height 21
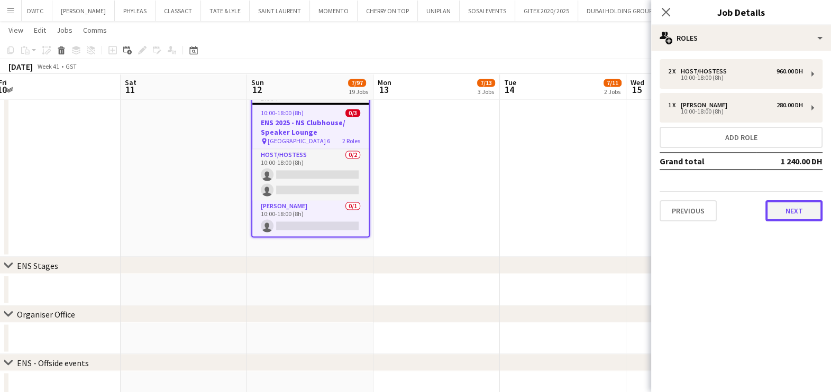
click at [803, 204] on button "Next" at bounding box center [793, 210] width 57 height 21
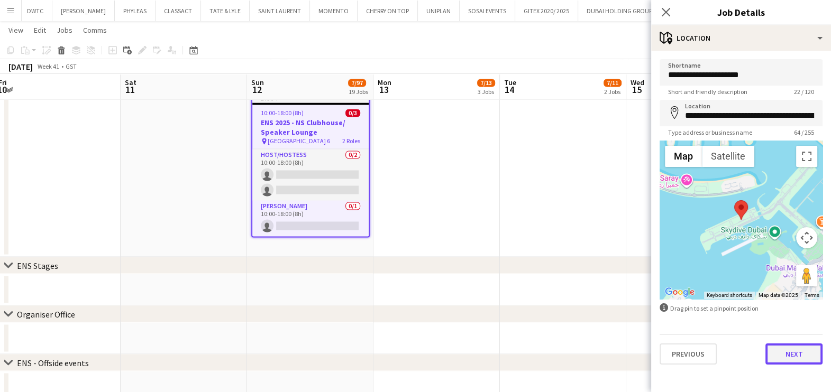
click at [788, 357] on button "Next" at bounding box center [793, 354] width 57 height 21
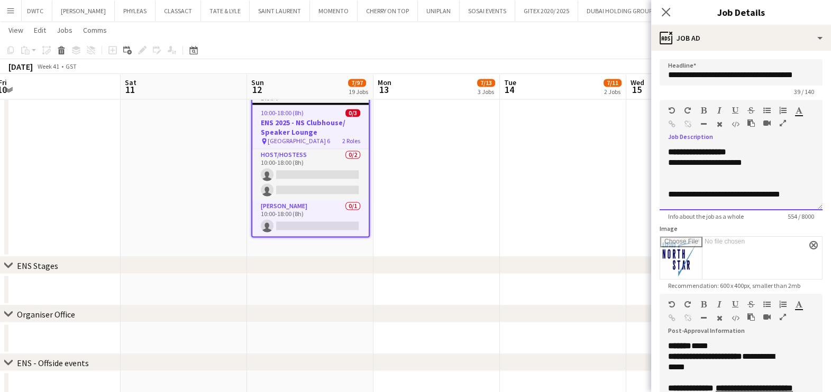
click at [670, 164] on div "**********" at bounding box center [740, 178] width 163 height 63
click at [674, 164] on div "**********" at bounding box center [731, 163] width 126 height 11
click at [700, 164] on div "**********" at bounding box center [731, 163] width 126 height 11
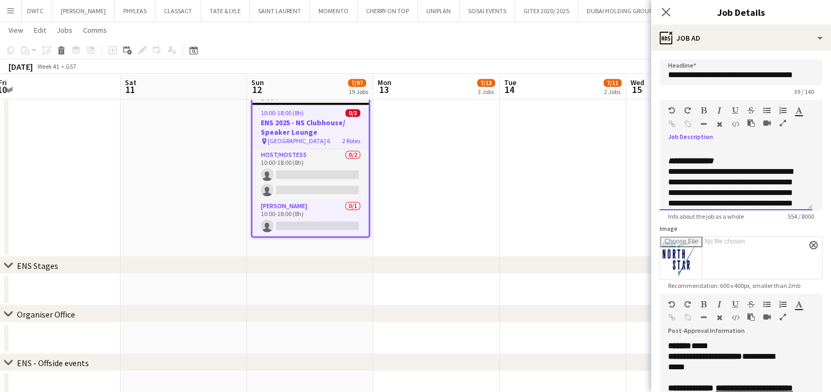
scroll to position [66, 0]
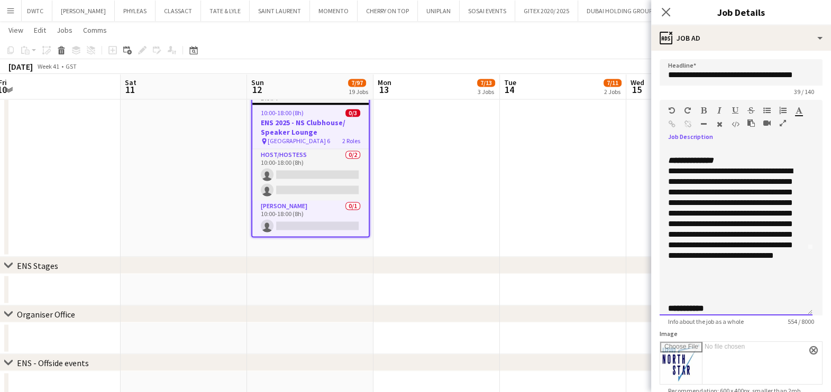
drag, startPoint x: 806, startPoint y: 207, endPoint x: 805, endPoint y: 329, distance: 122.7
click at [805, 316] on div "**********" at bounding box center [735, 231] width 153 height 169
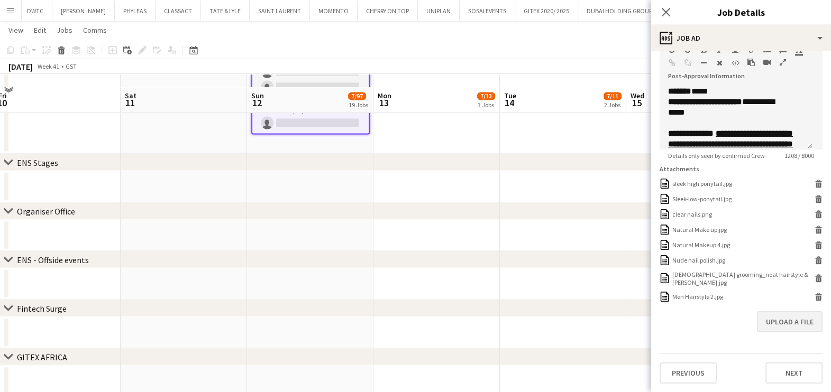
scroll to position [2372, 0]
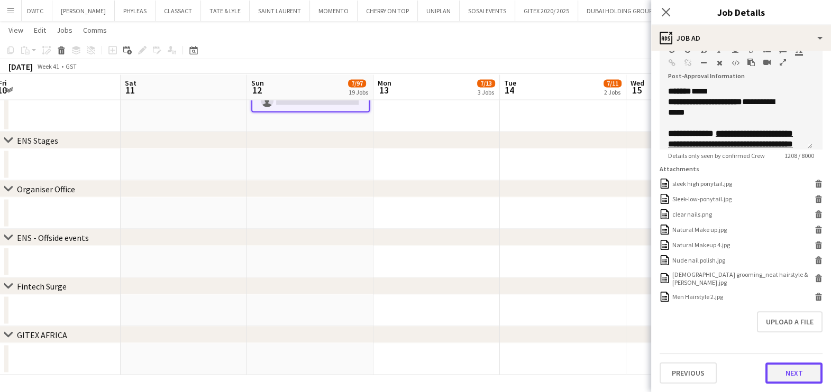
click at [783, 382] on button "Next" at bounding box center [793, 373] width 57 height 21
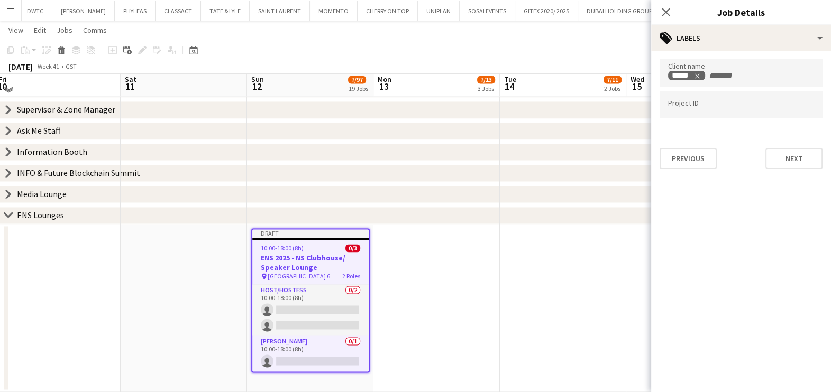
scroll to position [2108, 0]
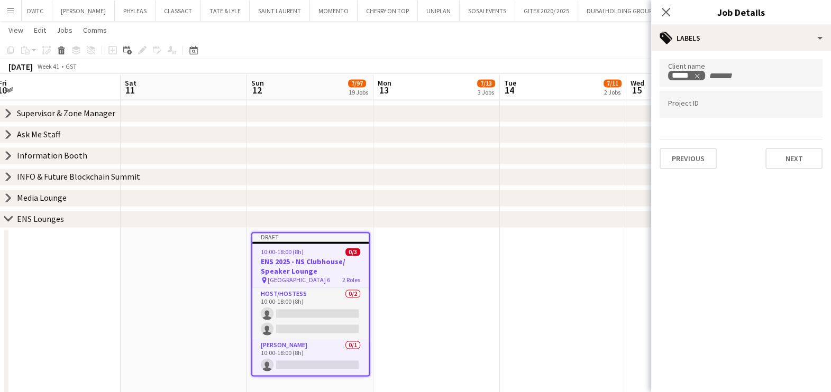
click at [536, 296] on app-date-cell at bounding box center [563, 312] width 126 height 169
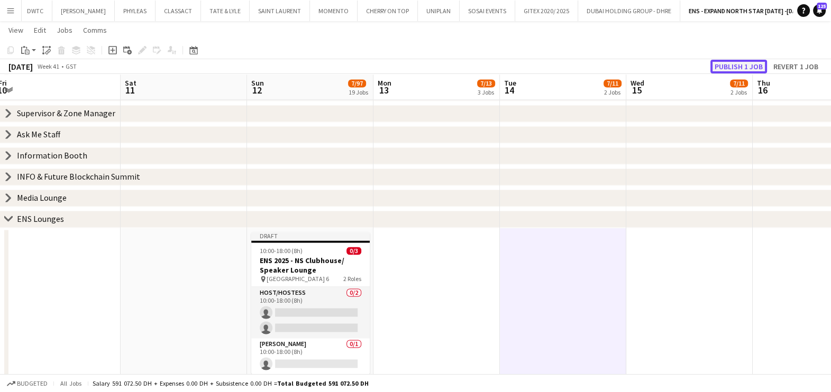
click at [731, 67] on button "Publish 1 job" at bounding box center [738, 67] width 57 height 14
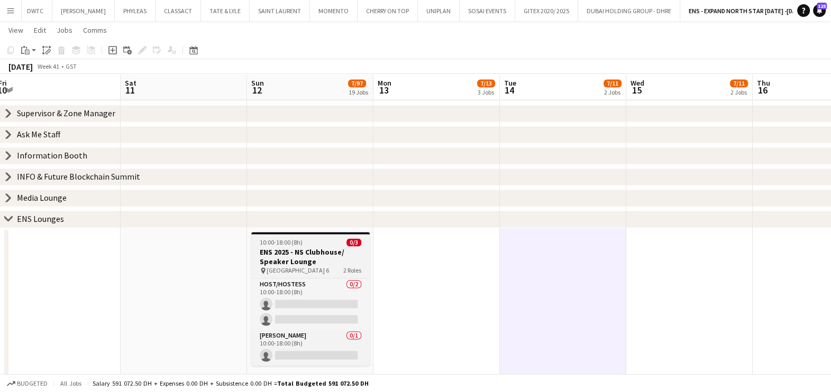
click at [280, 246] on span "10:00-18:00 (8h)" at bounding box center [281, 242] width 43 height 8
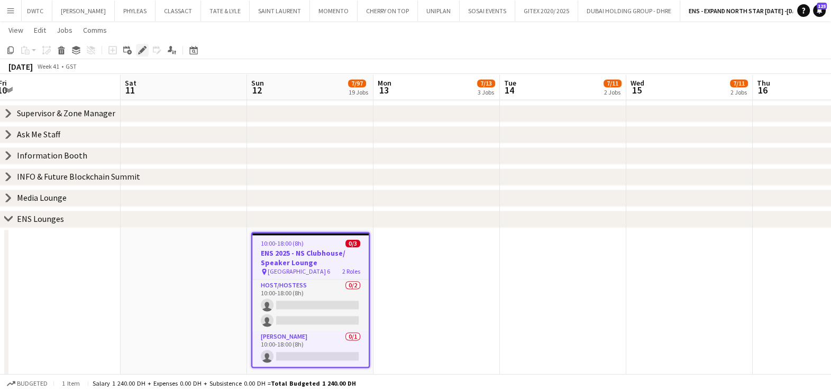
click at [142, 53] on icon "Edit" at bounding box center [142, 50] width 8 height 8
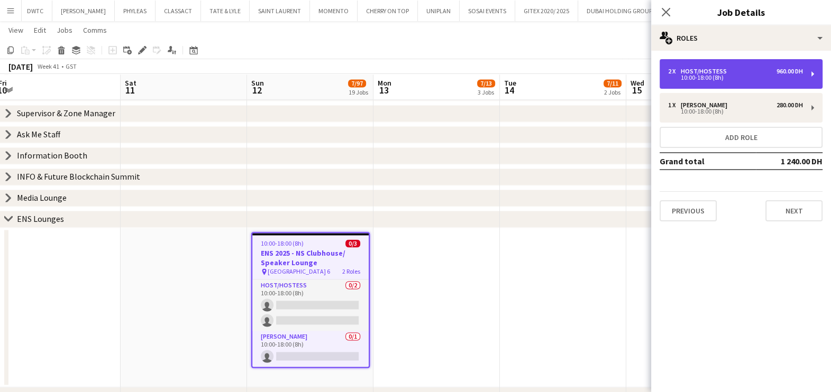
click at [734, 70] on div "2 x Host/Hostess 960.00 DH" at bounding box center [735, 71] width 135 height 7
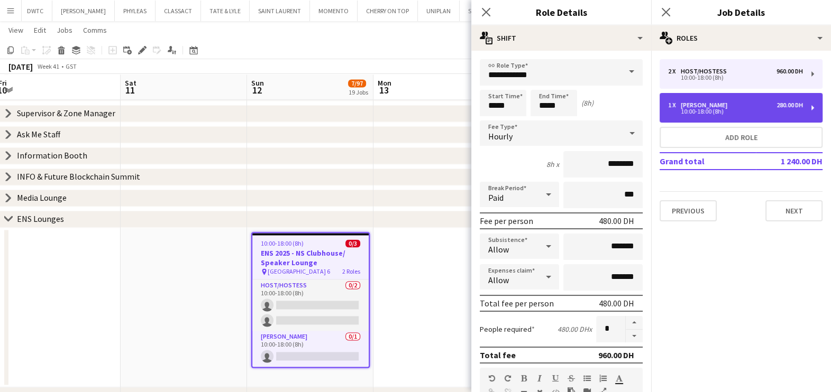
click at [725, 105] on div "1 x [PERSON_NAME] 280.00 DH" at bounding box center [735, 105] width 135 height 7
type input "*****"
type input "********"
type input "*"
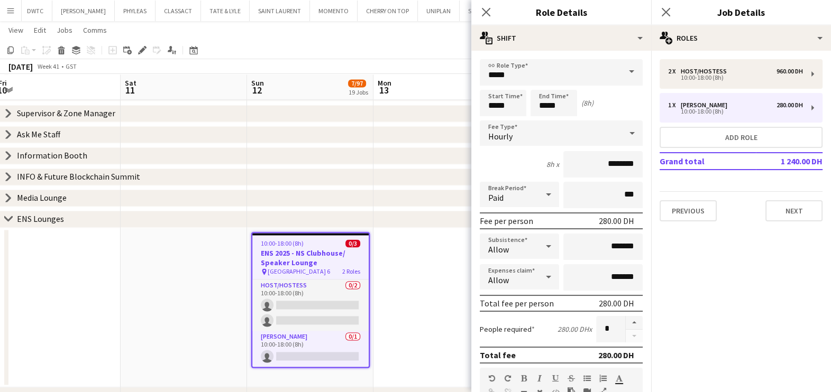
click at [409, 311] on app-date-cell at bounding box center [436, 308] width 126 height 160
